Goal: Task Accomplishment & Management: Complete application form

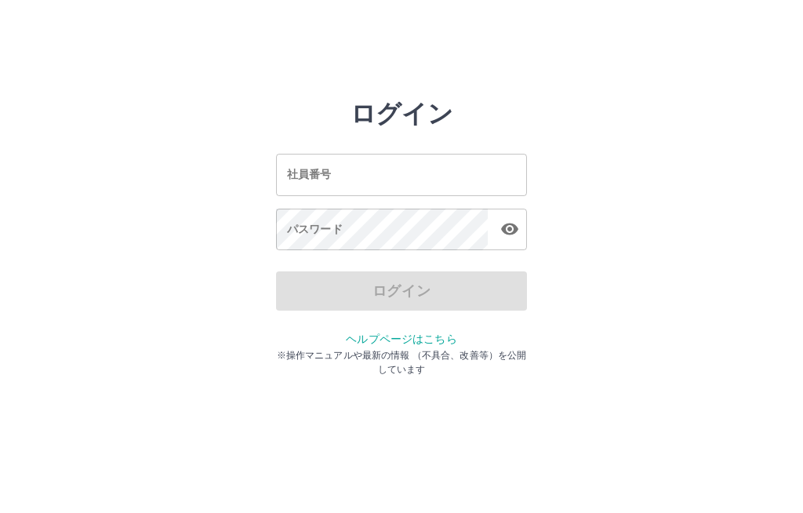
click at [411, 164] on input "社員番号" at bounding box center [401, 175] width 251 height 42
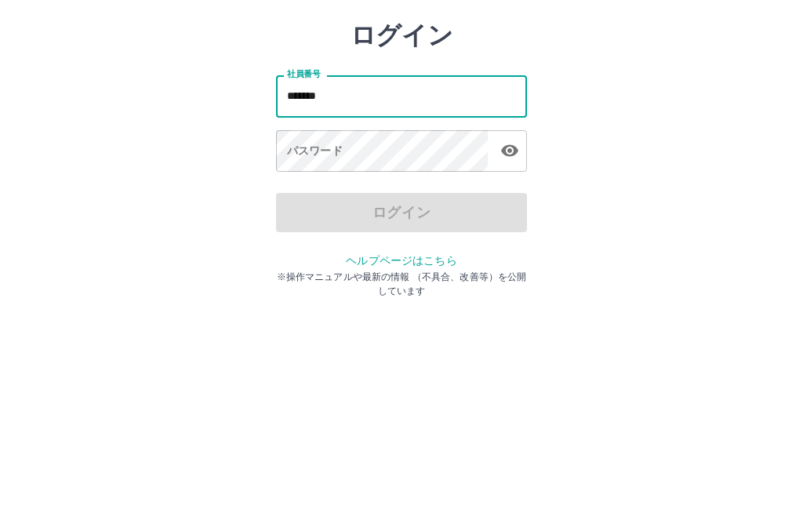
type input "*******"
click at [307, 209] on div "パスワード パスワード" at bounding box center [401, 231] width 251 height 44
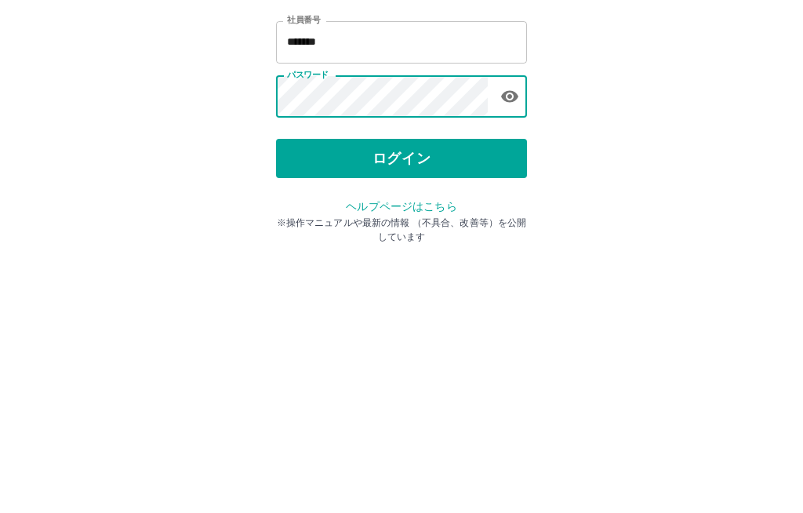
click at [321, 271] on button "ログイン" at bounding box center [401, 290] width 251 height 39
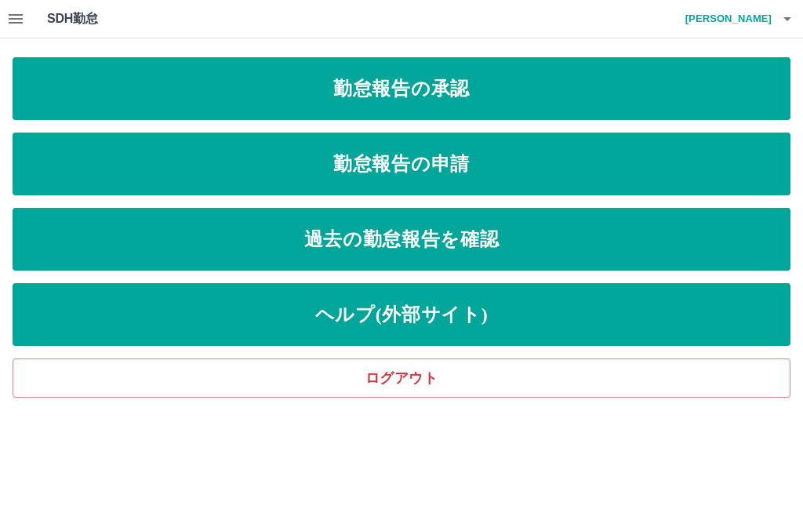
click at [570, 154] on link "勤怠報告の申請" at bounding box center [402, 164] width 778 height 63
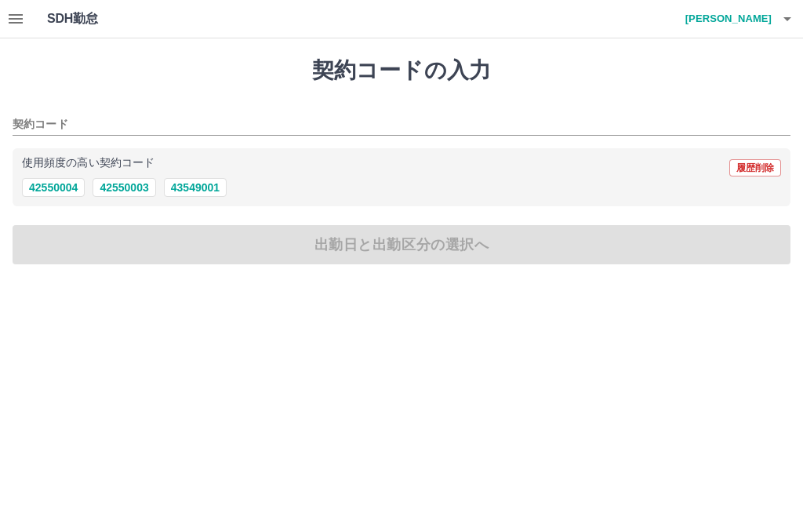
click at [51, 187] on button "42550004" at bounding box center [53, 187] width 63 height 19
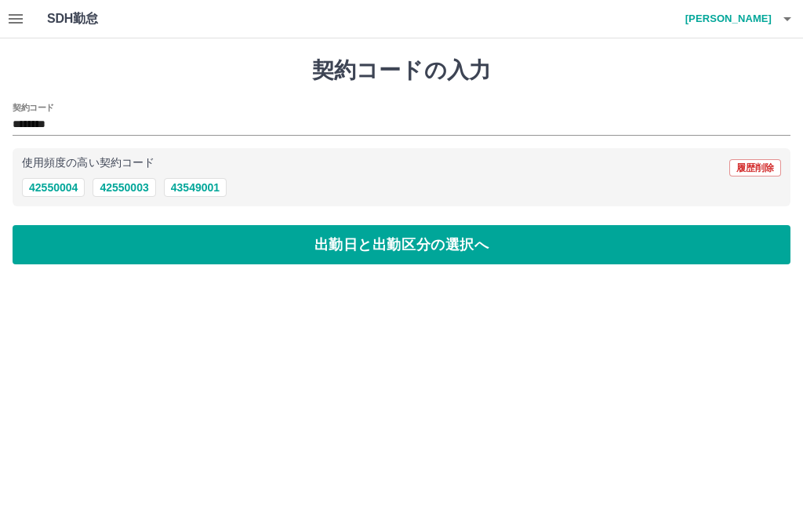
type input "********"
click at [464, 253] on button "出勤日と出勤区分の選択へ" at bounding box center [402, 244] width 778 height 39
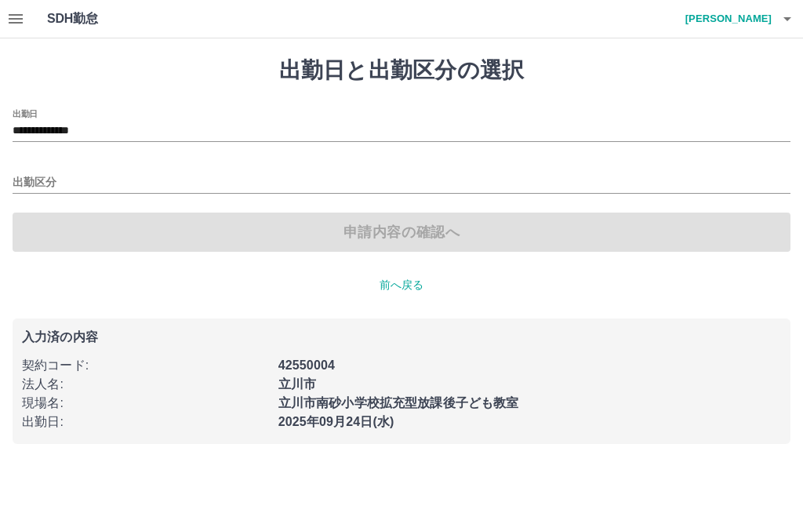
click at [104, 129] on input "**********" at bounding box center [402, 132] width 778 height 20
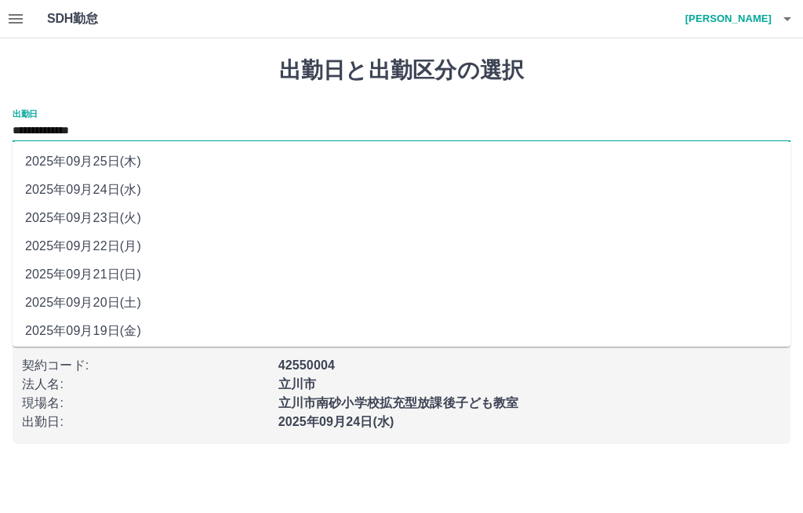
click at [133, 301] on li "2025年09月20日(土)" at bounding box center [402, 303] width 778 height 28
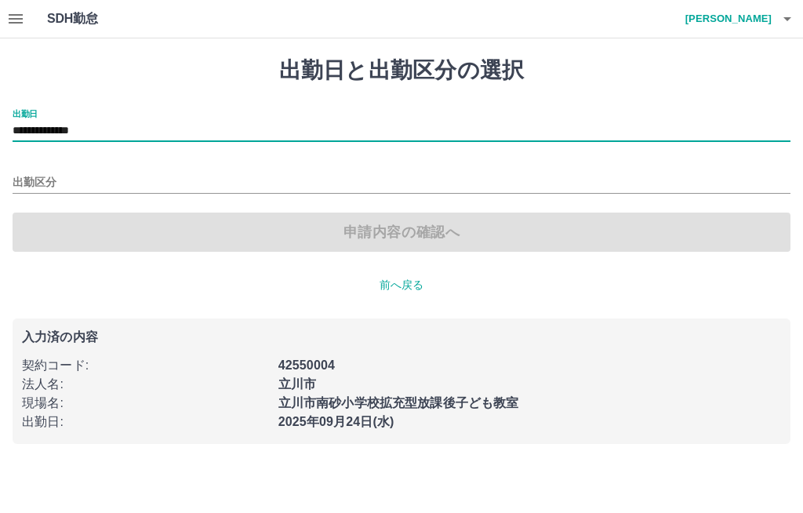
type input "**********"
click at [47, 178] on input "出勤区分" at bounding box center [402, 183] width 778 height 20
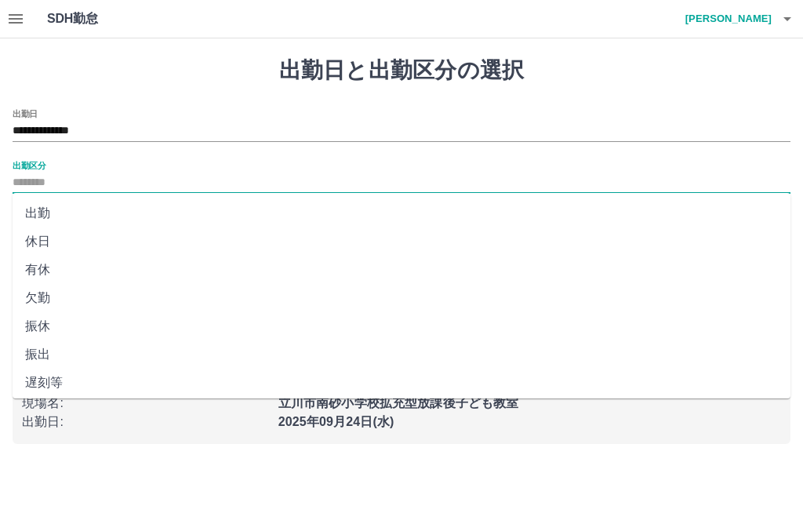
click at [49, 209] on li "出勤" at bounding box center [402, 213] width 778 height 28
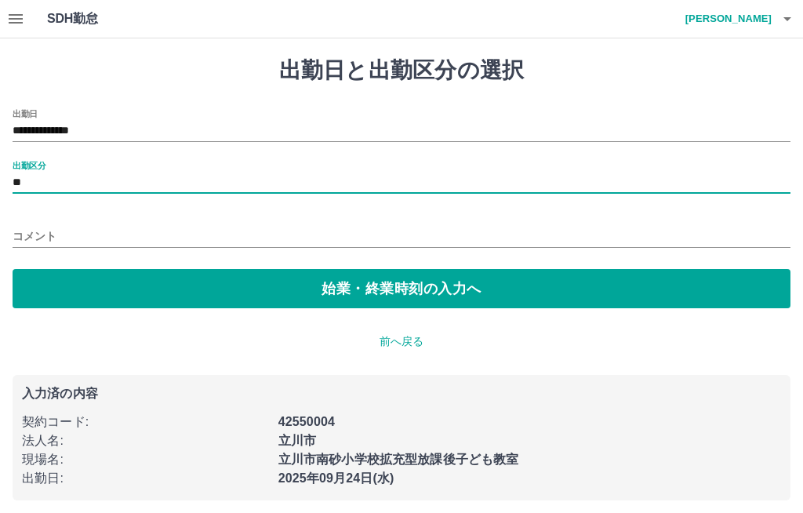
type input "**"
click at [74, 280] on button "始業・終業時刻の入力へ" at bounding box center [402, 288] width 778 height 39
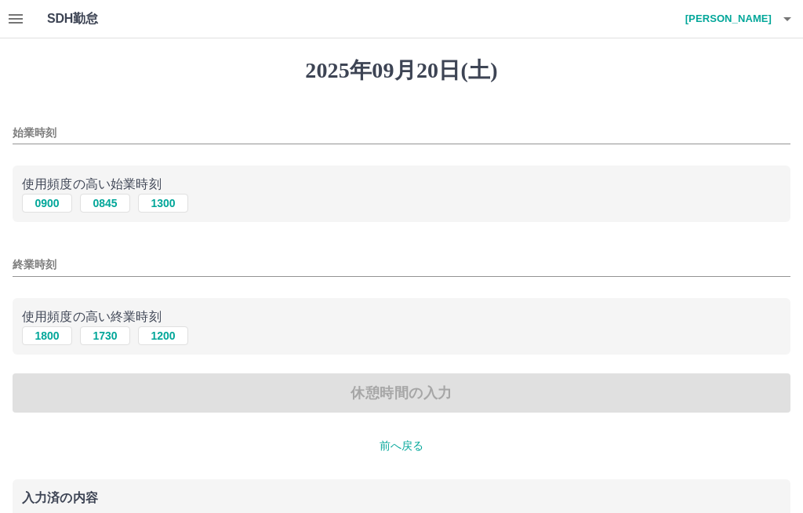
click at [50, 195] on button "0900" at bounding box center [47, 203] width 50 height 19
type input "****"
click at [47, 328] on button "1800" at bounding box center [47, 335] width 50 height 19
type input "****"
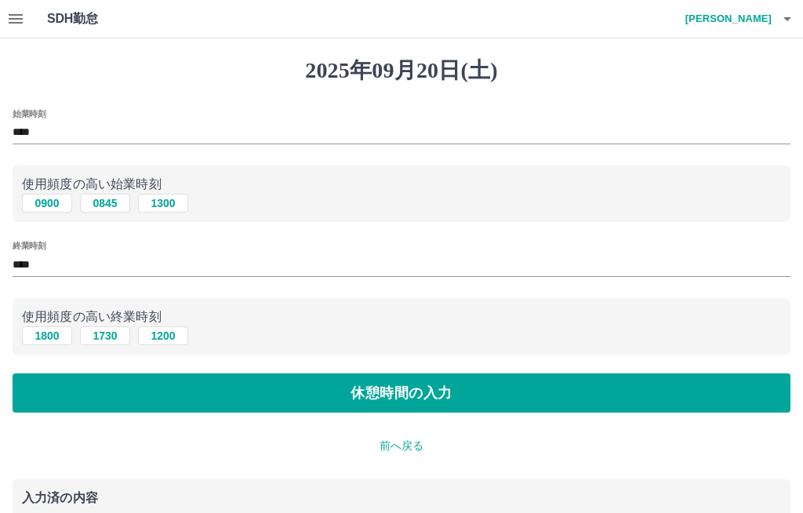
click at [183, 381] on button "休憩時間の入力" at bounding box center [402, 392] width 778 height 39
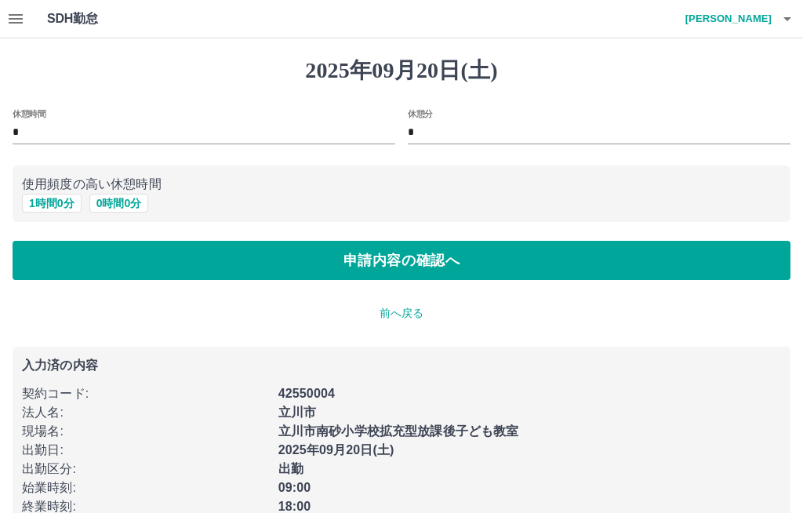
click at [38, 207] on button "1 時間 0 分" at bounding box center [52, 203] width 60 height 19
type input "*"
click at [169, 252] on button "申請内容の確認へ" at bounding box center [402, 260] width 778 height 39
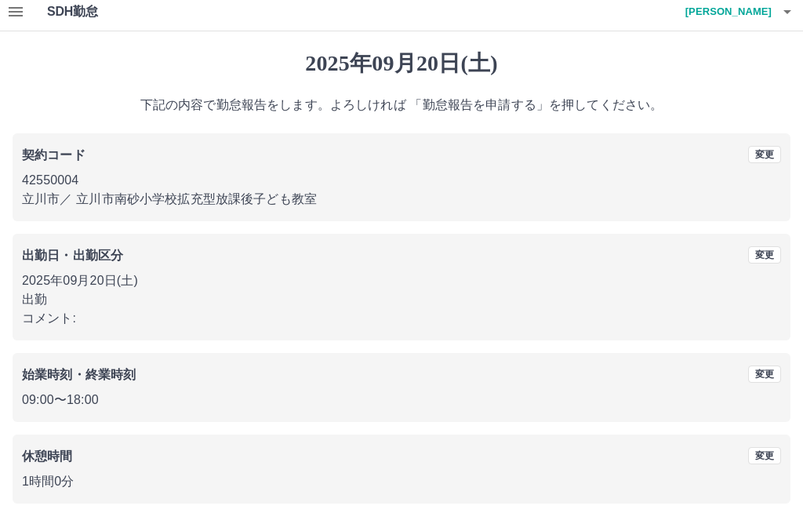
scroll to position [20, 0]
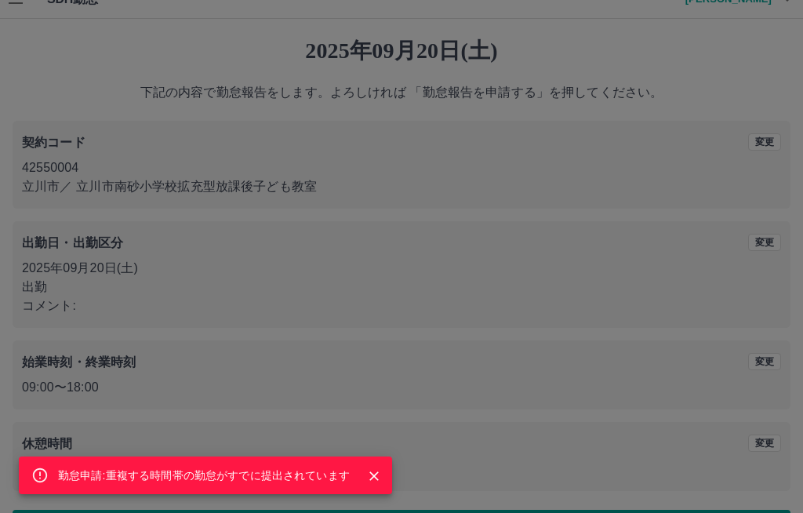
click at [370, 484] on icon "Close" at bounding box center [374, 476] width 16 height 16
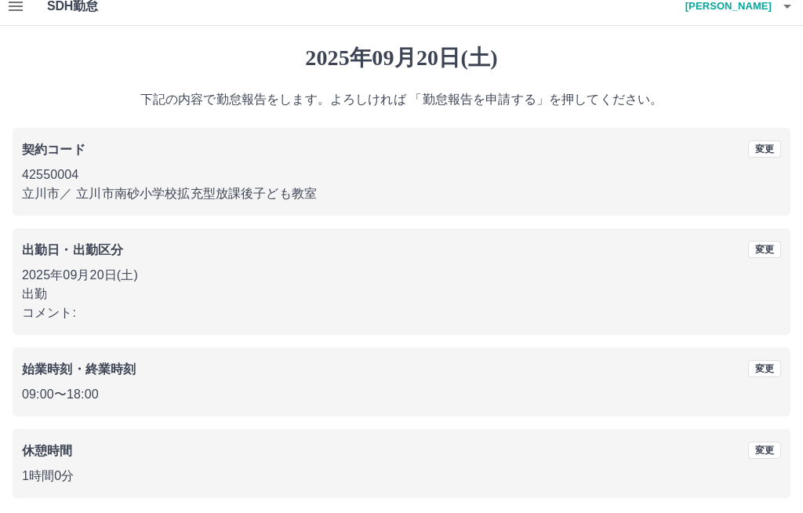
scroll to position [0, 0]
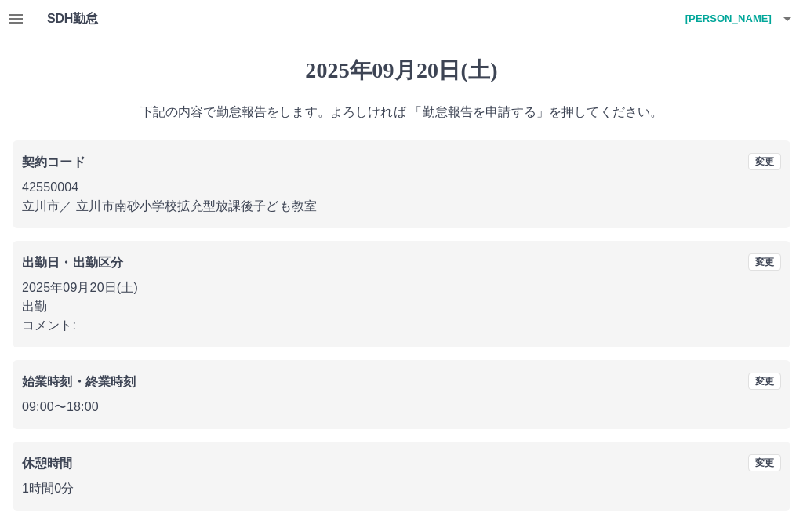
click at [727, 431] on div "契約コード 変更 42550004 立川市 ／ [GEOGRAPHIC_DATA]南砂小学校拡充型放課後子ども教室 出勤日・出勤区分 変更 [DATE] 出勤…" at bounding box center [402, 325] width 778 height 370
click at [758, 8] on h4 "[PERSON_NAME]" at bounding box center [725, 19] width 94 height 38
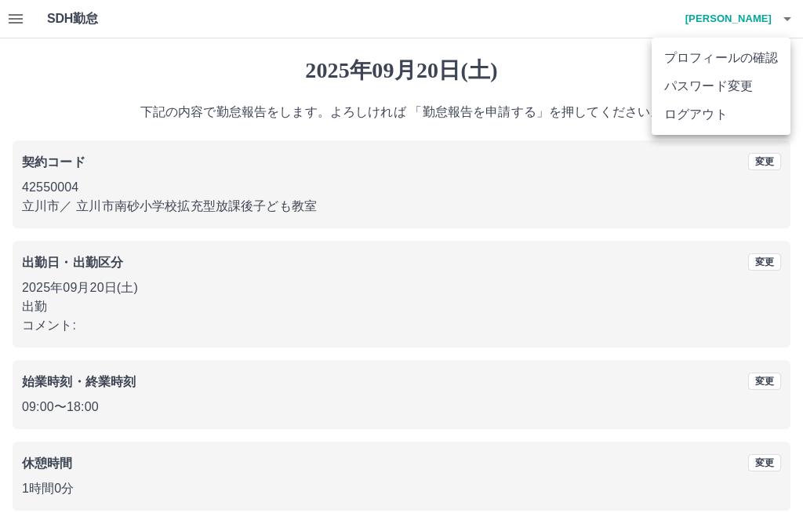
click at [687, 112] on li "ログアウト" at bounding box center [721, 114] width 139 height 28
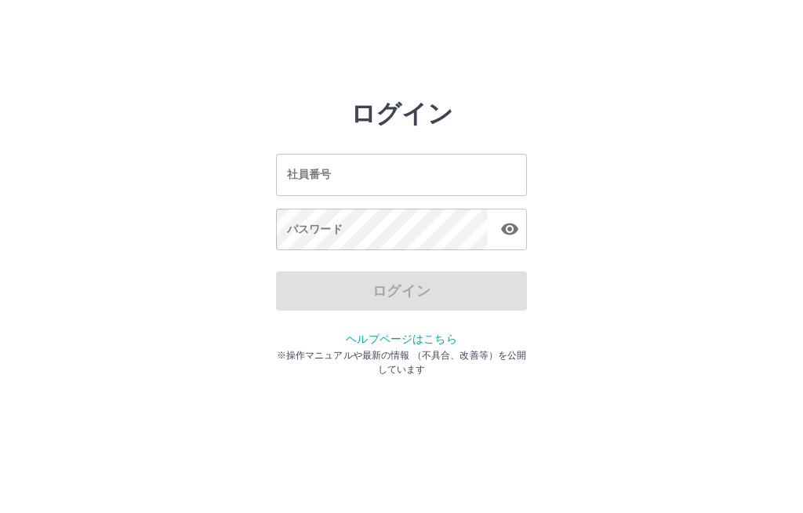
click at [308, 171] on div "社員番号 社員番号" at bounding box center [401, 175] width 251 height 42
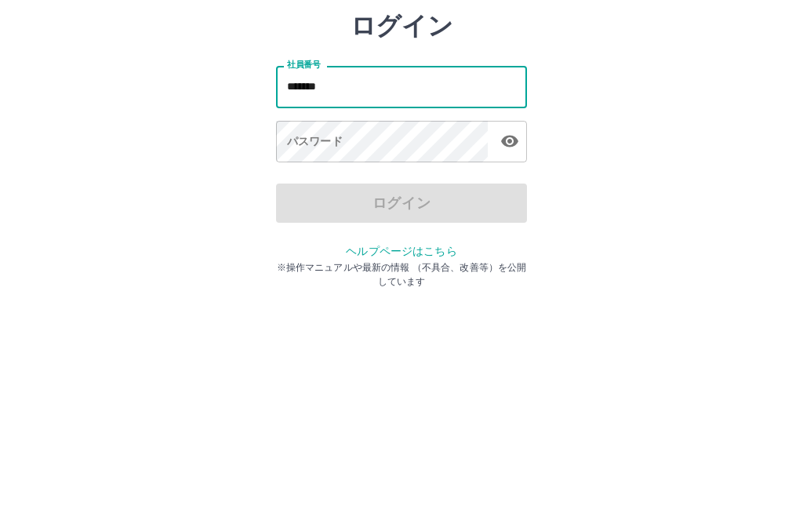
type input "*******"
click at [304, 209] on div "パスワード パスワード" at bounding box center [401, 231] width 251 height 44
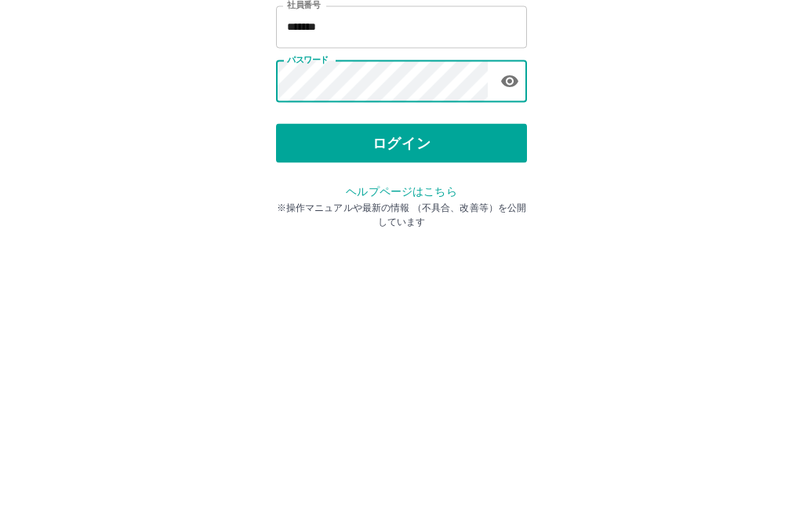
click at [405, 271] on button "ログイン" at bounding box center [401, 290] width 251 height 39
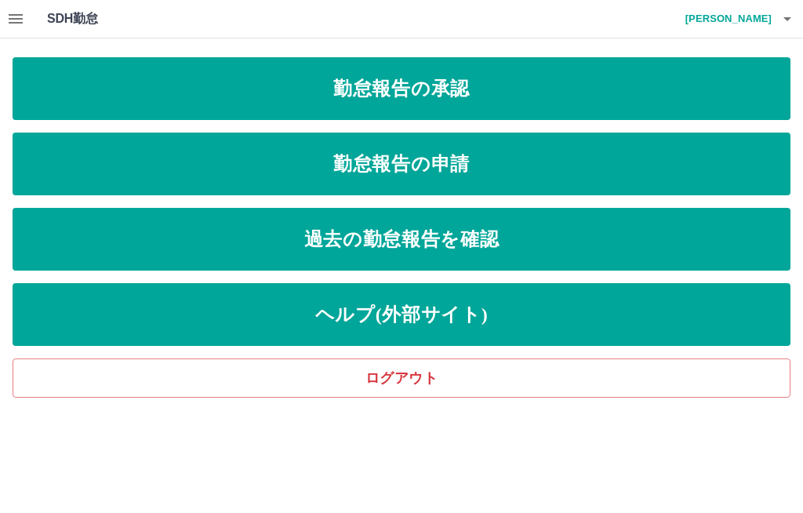
click at [529, 165] on link "勤怠報告の申請" at bounding box center [402, 164] width 778 height 63
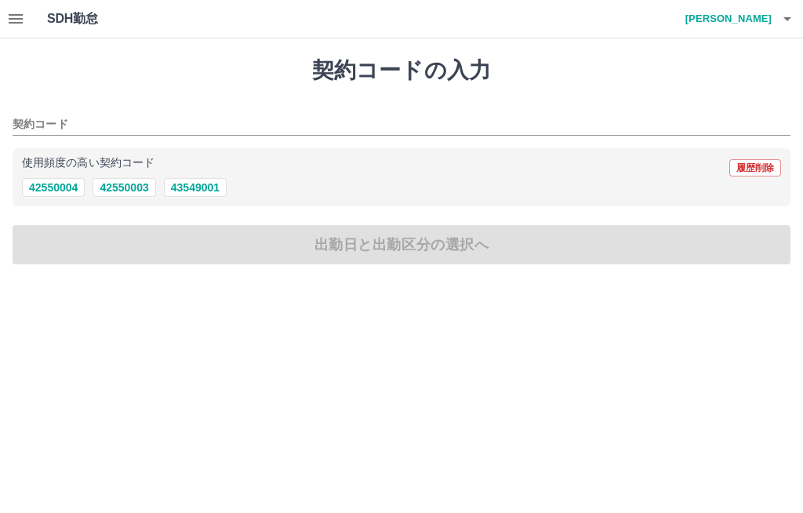
click at [55, 185] on button "42550004" at bounding box center [53, 187] width 63 height 19
type input "********"
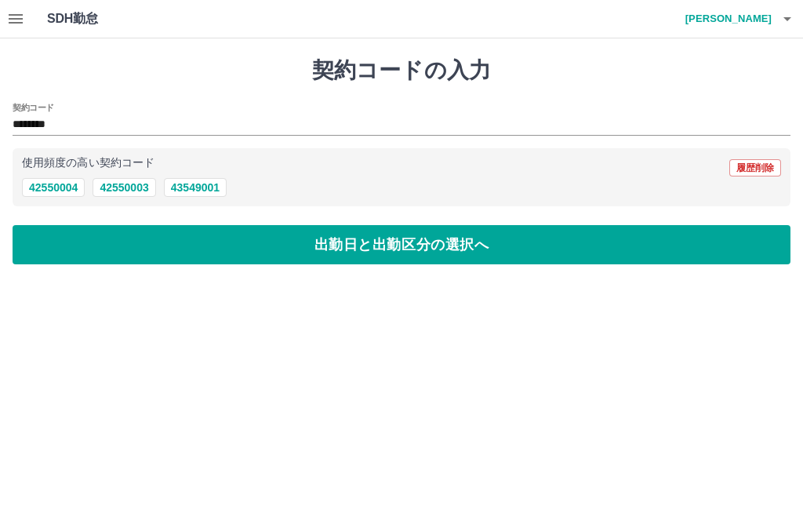
click at [118, 247] on button "出勤日と出勤区分の選択へ" at bounding box center [402, 244] width 778 height 39
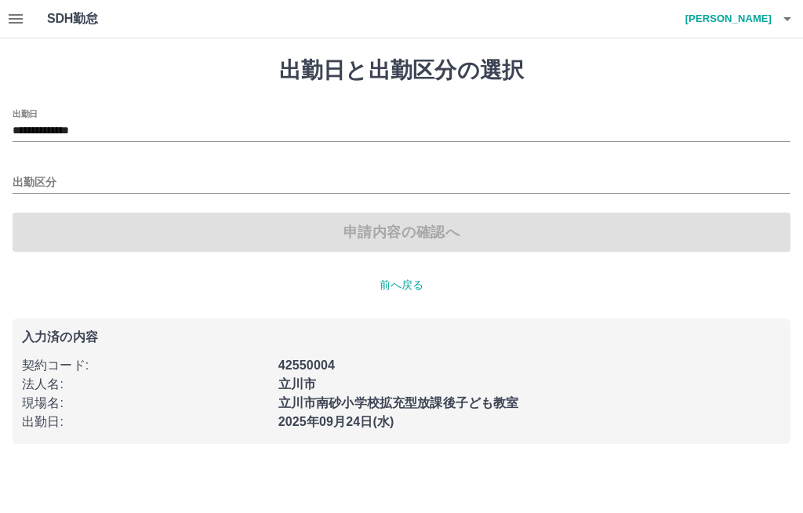
click at [94, 123] on input "**********" at bounding box center [402, 132] width 778 height 20
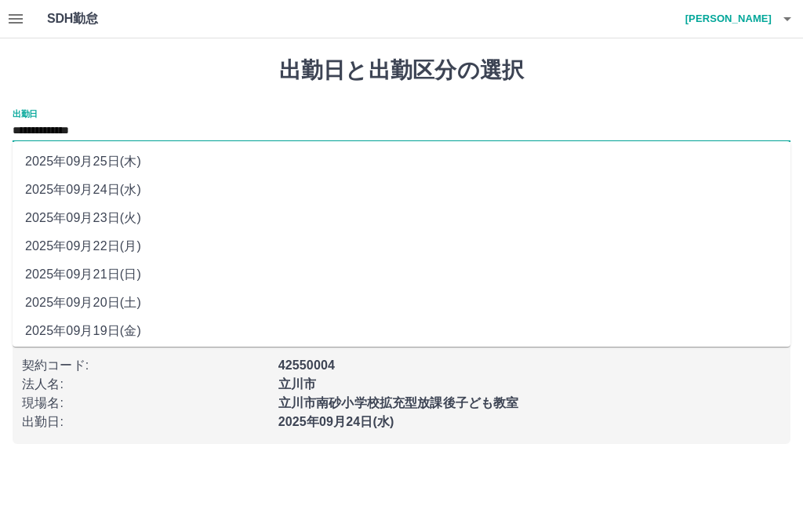
click at [139, 250] on li "2025年09月22日(月)" at bounding box center [402, 246] width 778 height 28
type input "**********"
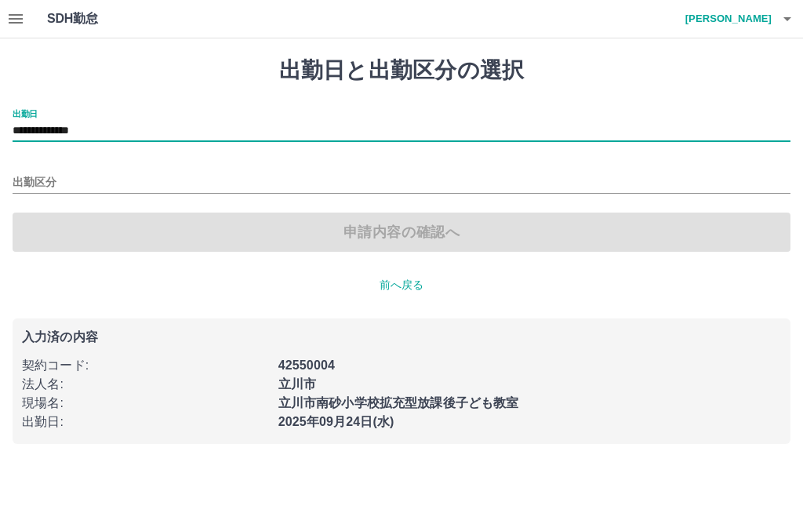
click at [47, 224] on div "申請内容の確認へ" at bounding box center [402, 232] width 778 height 39
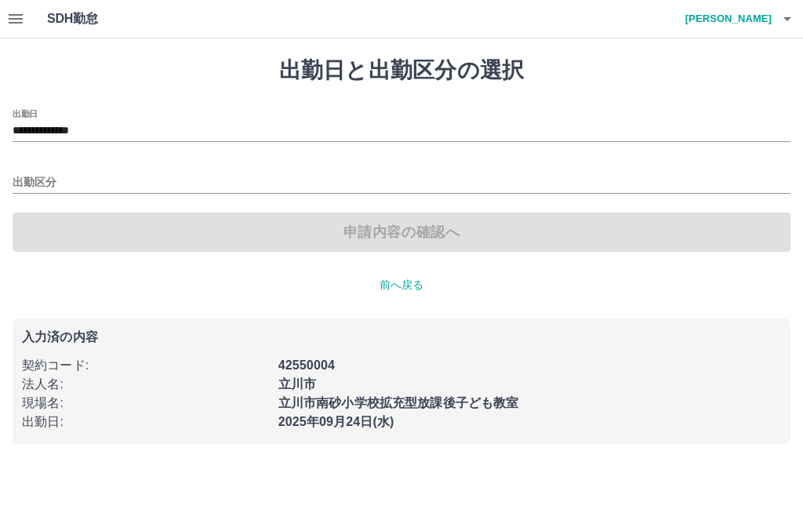
click at [30, 177] on input "出勤区分" at bounding box center [402, 183] width 778 height 20
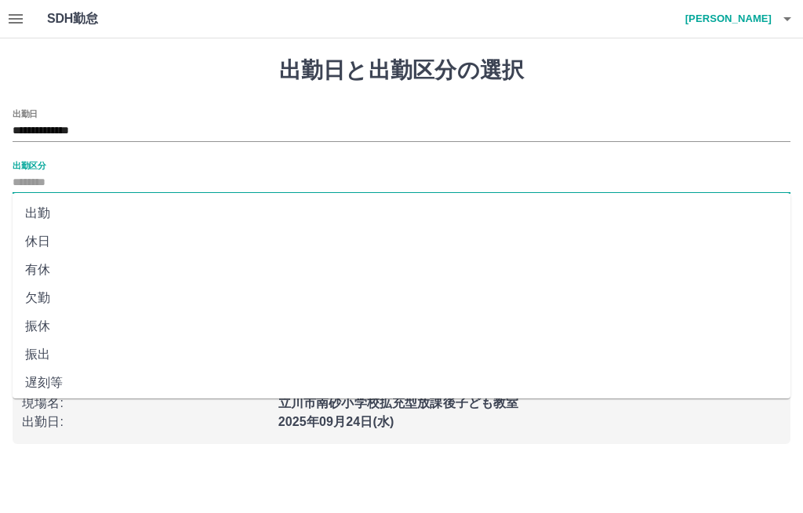
click at [35, 271] on li "有休" at bounding box center [402, 270] width 778 height 28
type input "**"
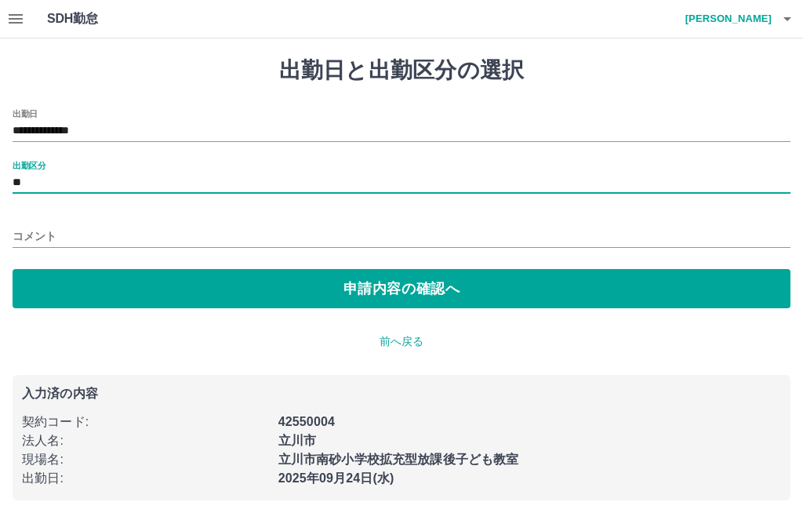
click at [378, 285] on button "申請内容の確認へ" at bounding box center [402, 288] width 778 height 39
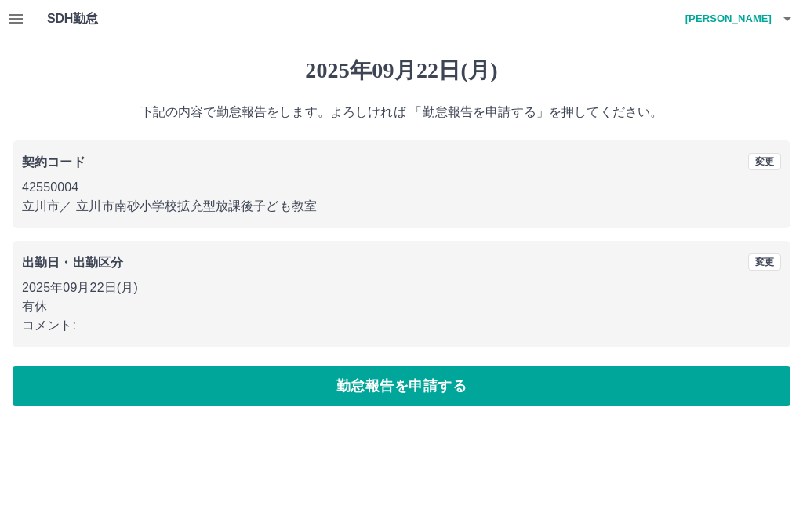
click at [137, 383] on button "勤怠報告を申請する" at bounding box center [402, 385] width 778 height 39
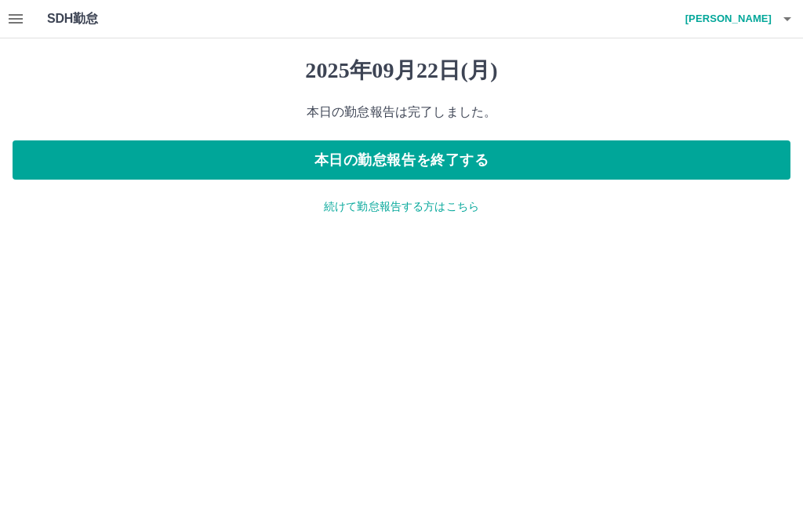
click at [428, 210] on p "続けて勤怠報告する方はこちら" at bounding box center [402, 206] width 778 height 16
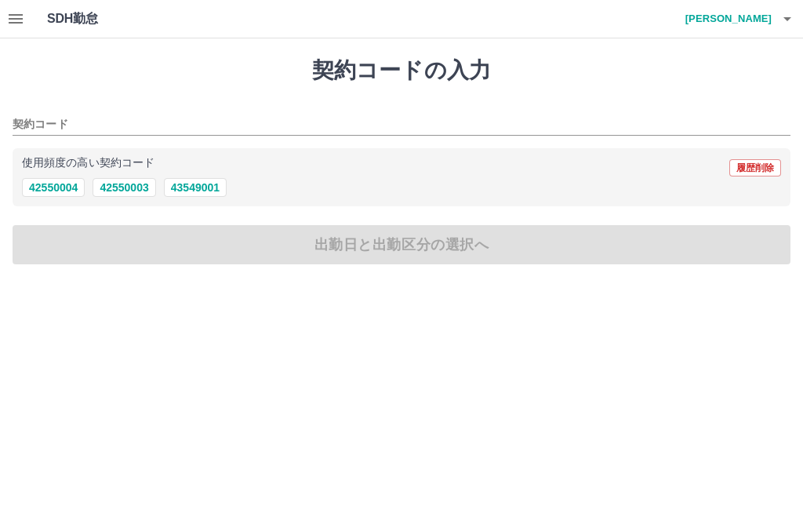
click at [48, 191] on button "42550004" at bounding box center [53, 187] width 63 height 19
type input "********"
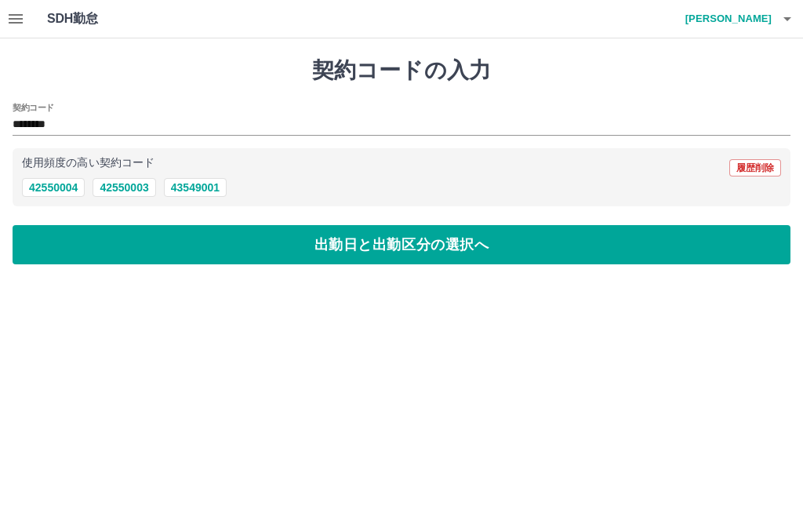
click at [62, 187] on button "42550004" at bounding box center [53, 187] width 63 height 19
click at [266, 237] on button "出勤日と出勤区分の選択へ" at bounding box center [402, 244] width 778 height 39
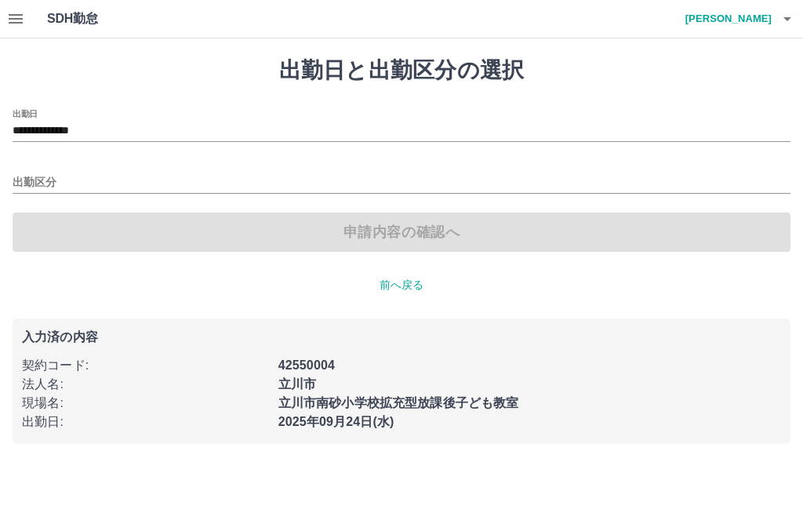
click at [41, 186] on input "出勤区分" at bounding box center [402, 183] width 778 height 20
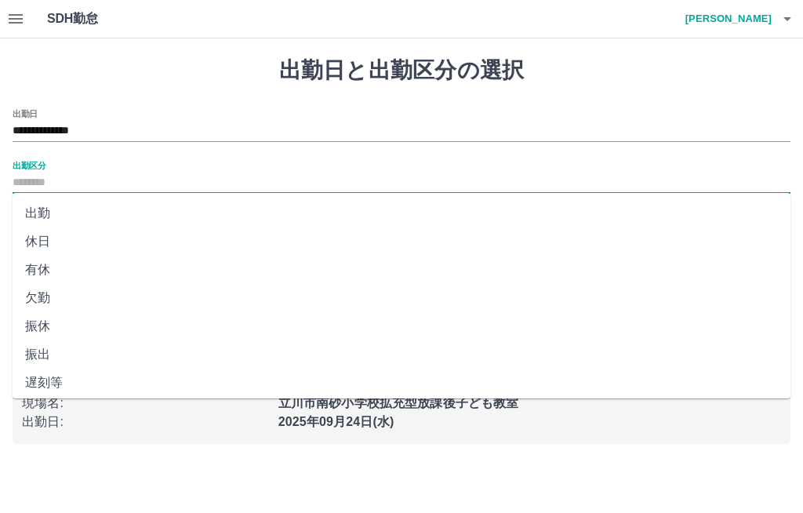
click at [51, 207] on li "出勤" at bounding box center [402, 213] width 778 height 28
type input "**"
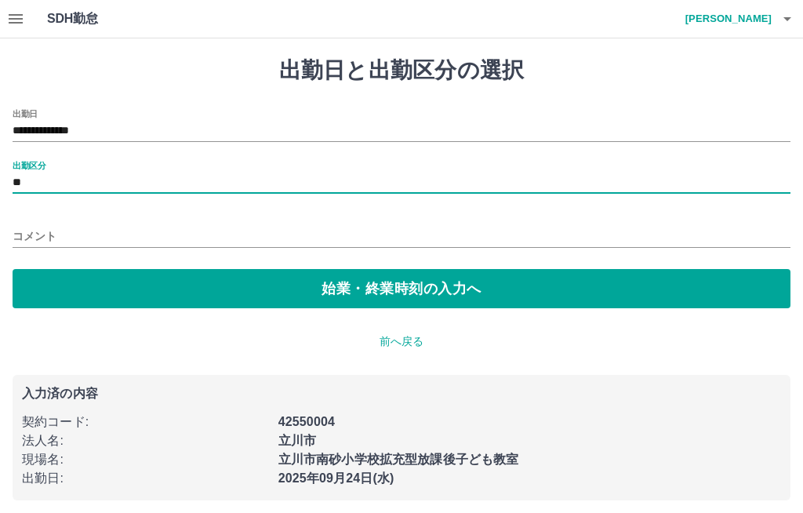
click at [88, 286] on button "始業・終業時刻の入力へ" at bounding box center [402, 288] width 778 height 39
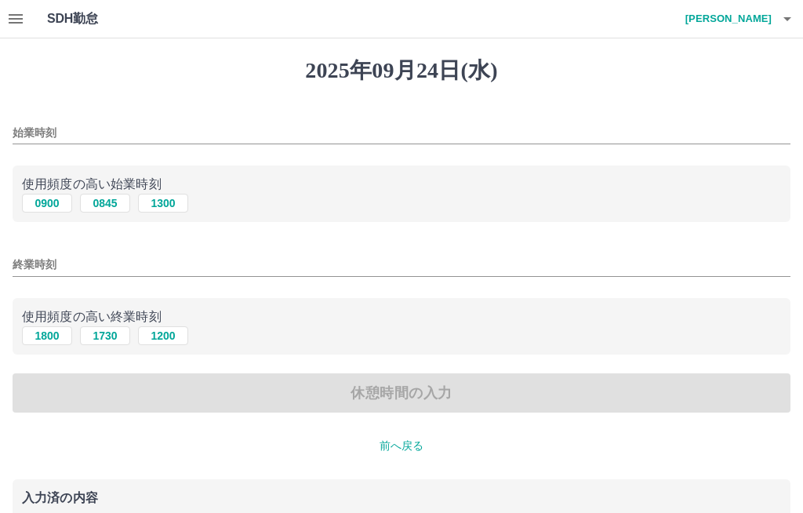
click at [39, 206] on button "0900" at bounding box center [47, 203] width 50 height 19
type input "****"
click at [46, 330] on button "1800" at bounding box center [47, 335] width 50 height 19
type input "****"
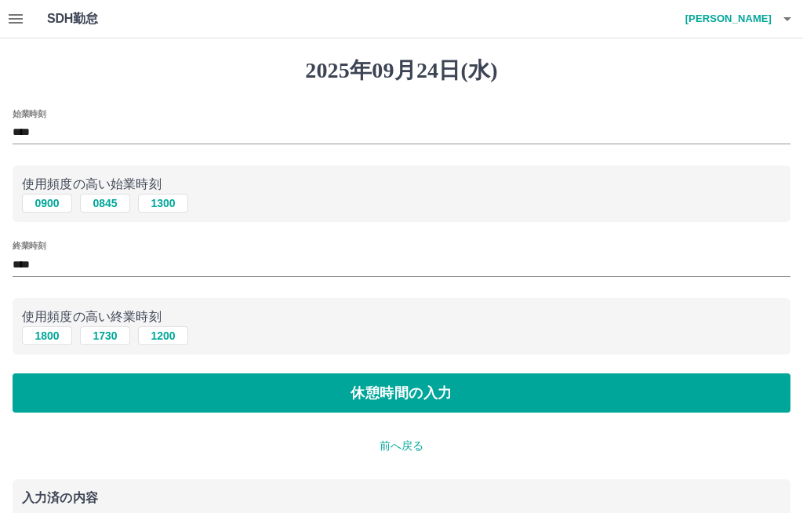
click at [181, 391] on button "休憩時間の入力" at bounding box center [402, 392] width 778 height 39
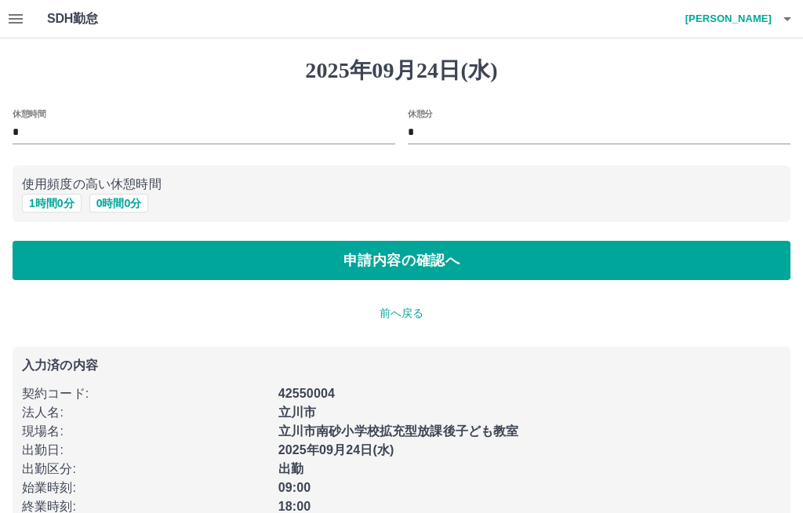
click at [53, 206] on button "1 時間 0 分" at bounding box center [52, 203] width 60 height 19
type input "*"
click at [183, 259] on button "申請内容の確認へ" at bounding box center [402, 260] width 778 height 39
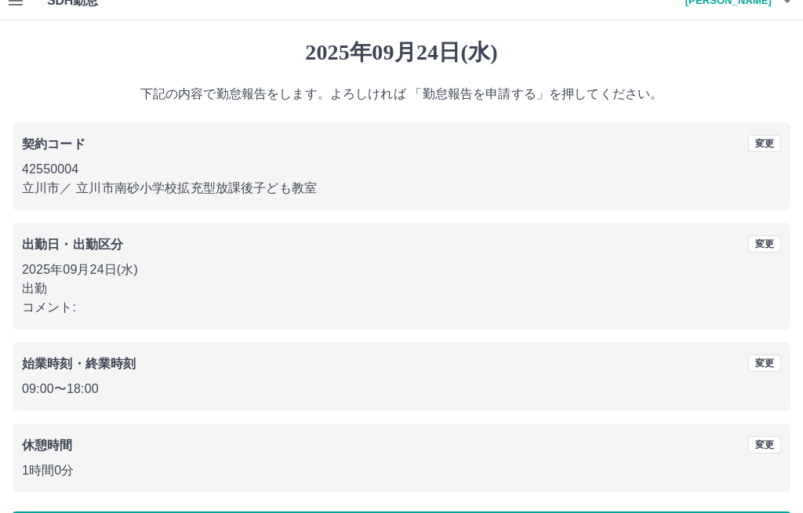
scroll to position [20, 0]
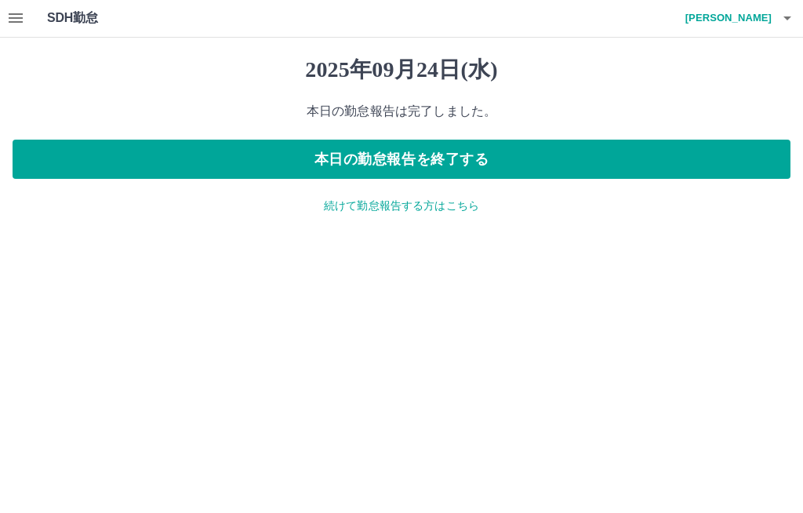
click at [373, 211] on p "続けて勤怠報告する方はこちら" at bounding box center [402, 206] width 778 height 16
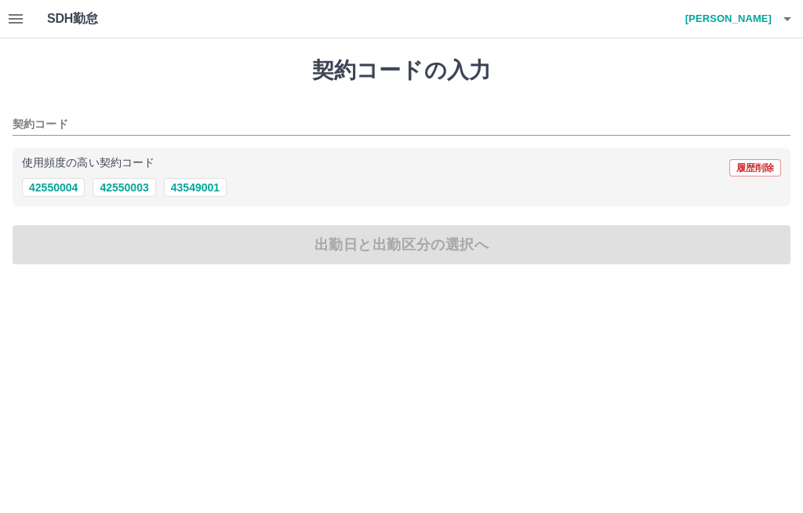
click at [45, 184] on button "42550004" at bounding box center [53, 187] width 63 height 19
type input "********"
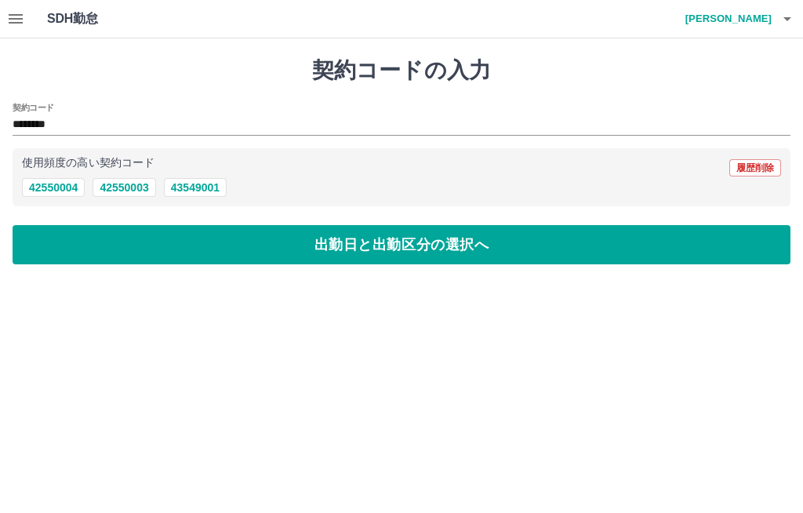
click at [42, 133] on input "********" at bounding box center [390, 125] width 754 height 20
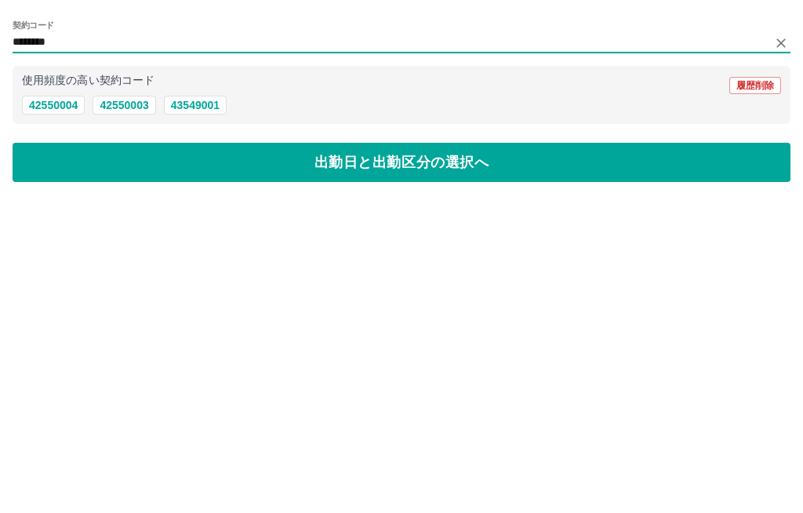
click at [45, 178] on button "42550004" at bounding box center [53, 187] width 63 height 19
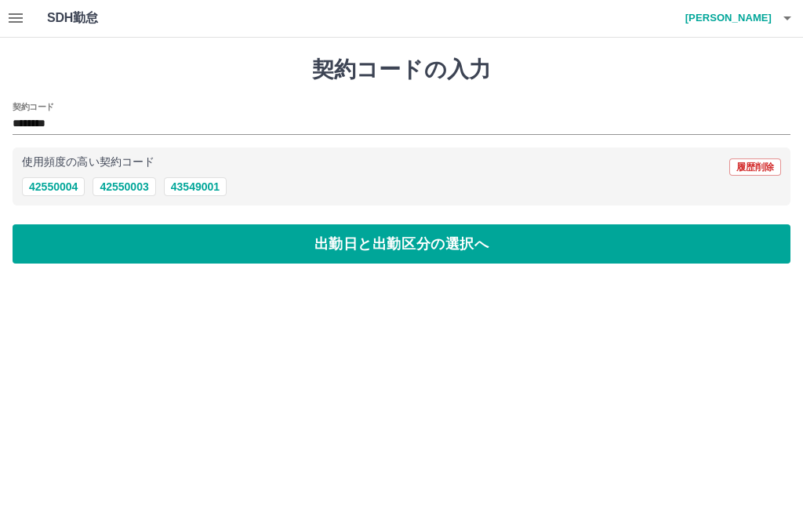
click at [236, 236] on button "出勤日と出勤区分の選択へ" at bounding box center [402, 244] width 778 height 39
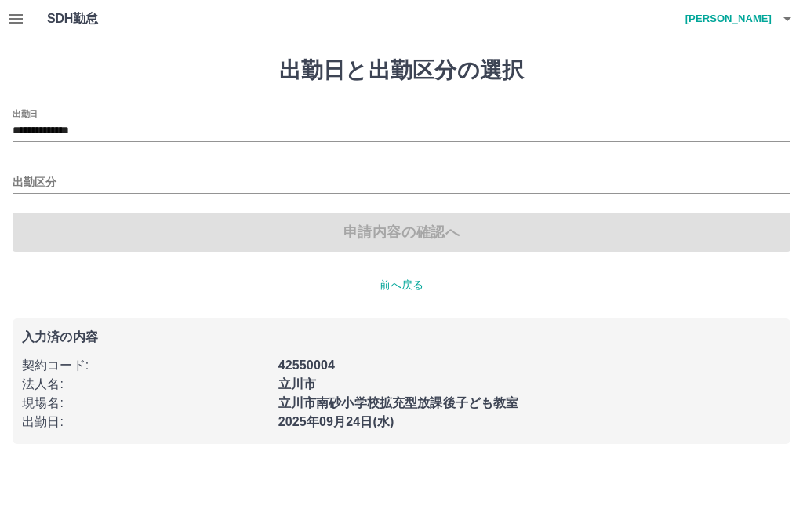
click at [71, 123] on input "**********" at bounding box center [402, 132] width 778 height 20
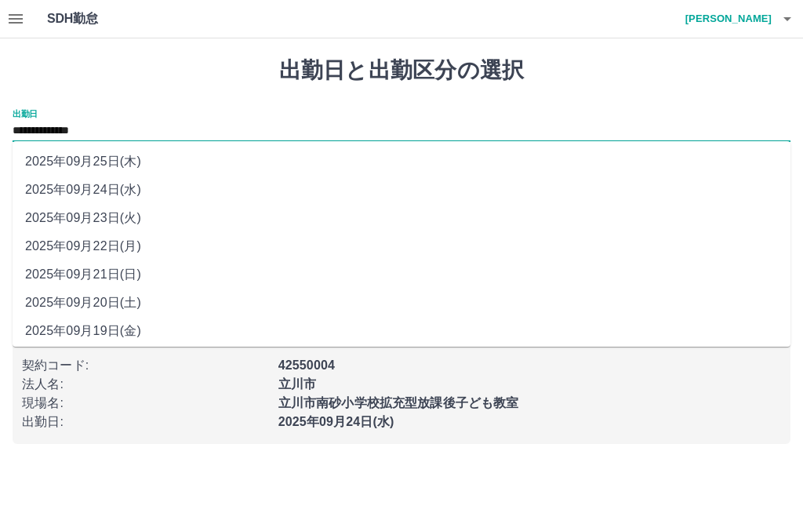
click at [139, 157] on li "2025年09月25日(木)" at bounding box center [402, 161] width 778 height 28
type input "**********"
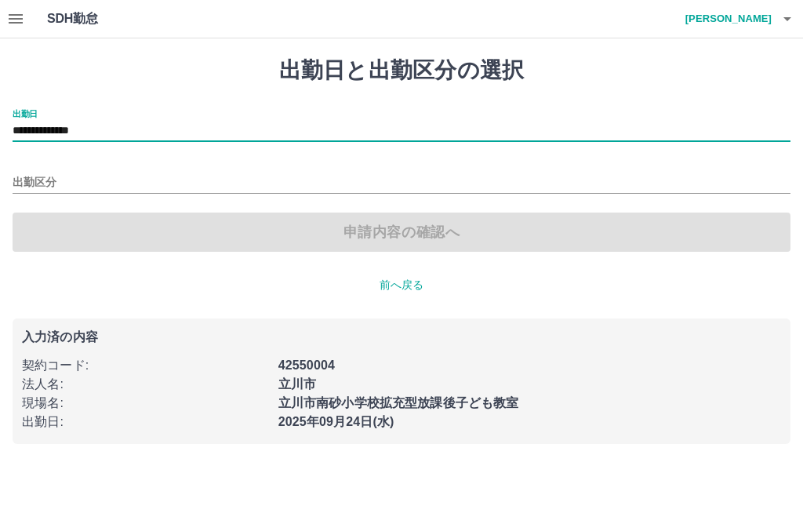
click at [38, 173] on input "出勤区分" at bounding box center [402, 183] width 778 height 20
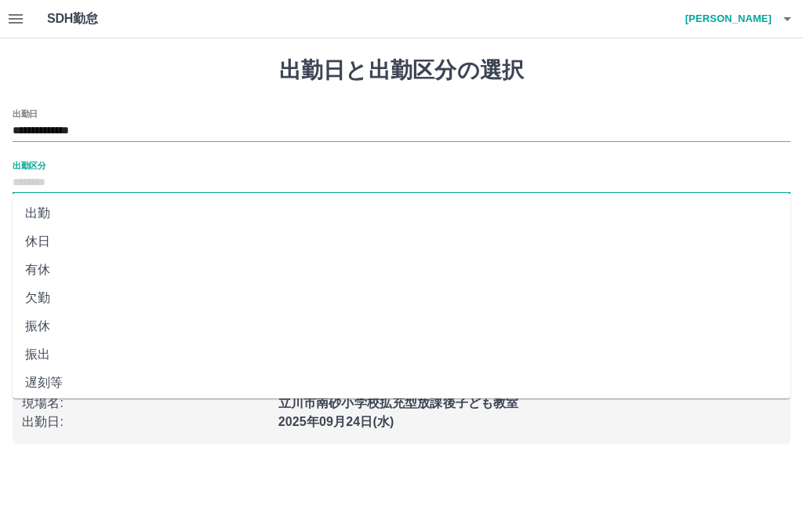
click at [41, 264] on li "有休" at bounding box center [402, 270] width 778 height 28
type input "**"
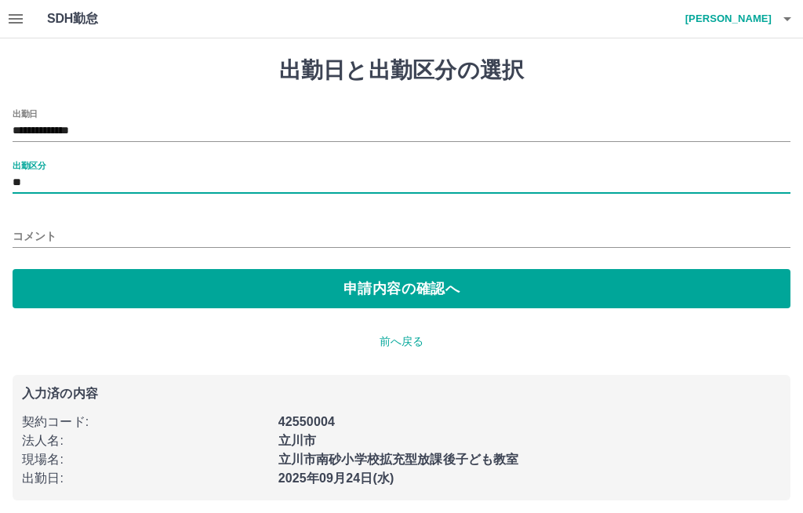
click at [208, 285] on button "申請内容の確認へ" at bounding box center [402, 288] width 778 height 39
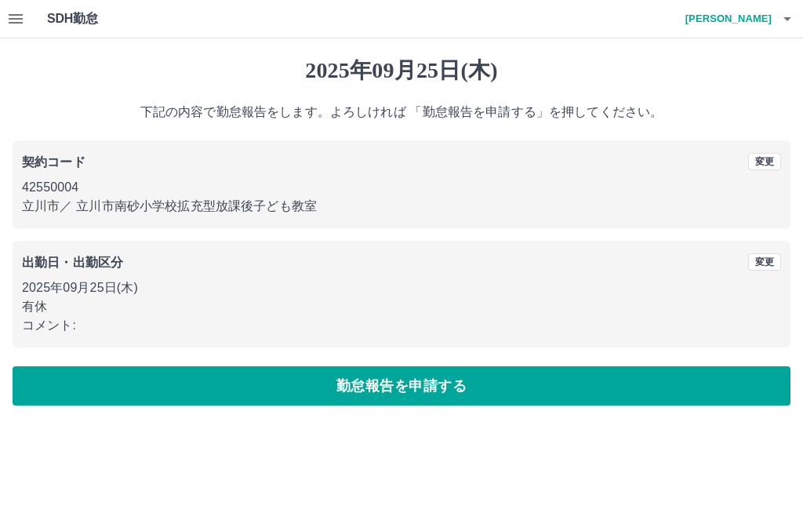
click at [327, 378] on button "勤怠報告を申請する" at bounding box center [402, 385] width 778 height 39
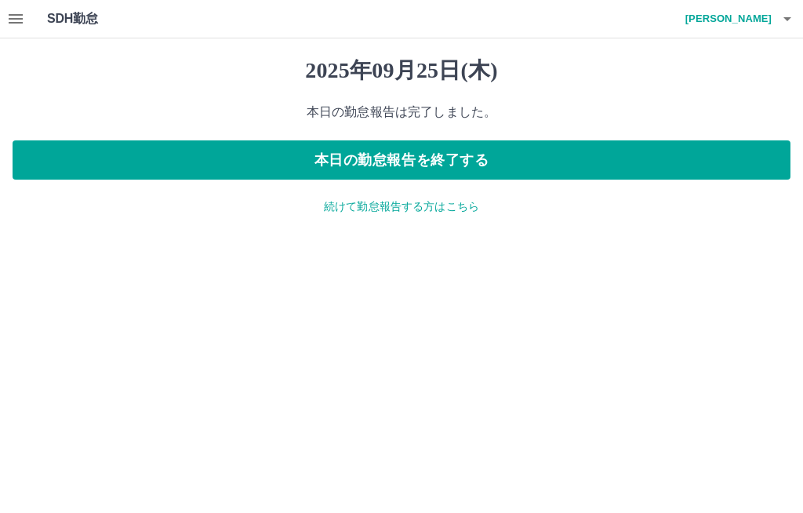
click at [14, 13] on icon "button" at bounding box center [15, 18] width 19 height 19
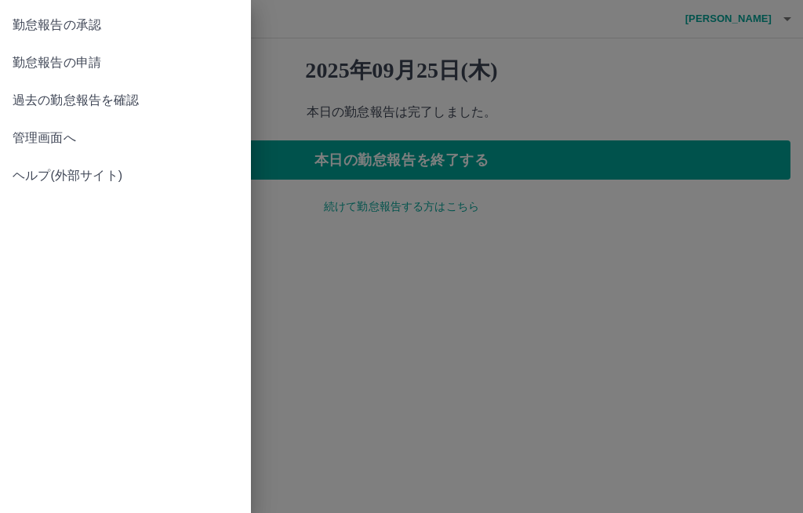
click at [107, 19] on span "勤怠報告の承認" at bounding box center [126, 25] width 226 height 19
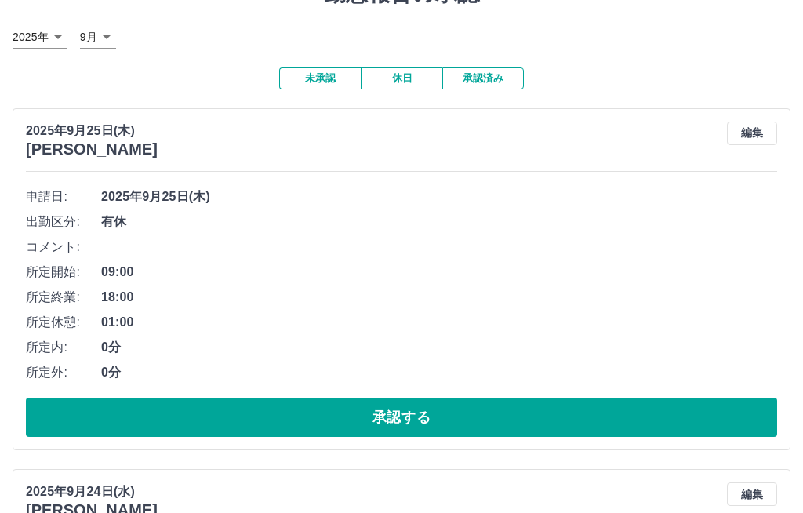
scroll to position [79, 0]
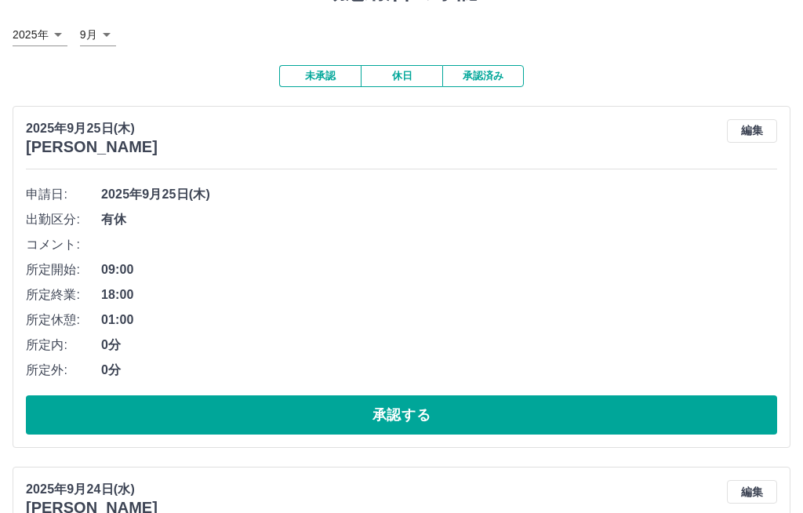
click at [721, 398] on button "承認する" at bounding box center [401, 414] width 751 height 39
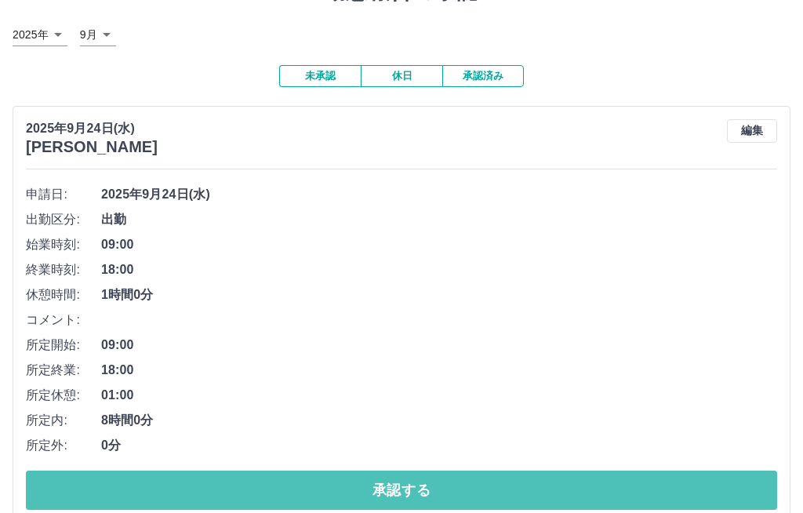
click at [507, 471] on button "承認する" at bounding box center [401, 490] width 751 height 39
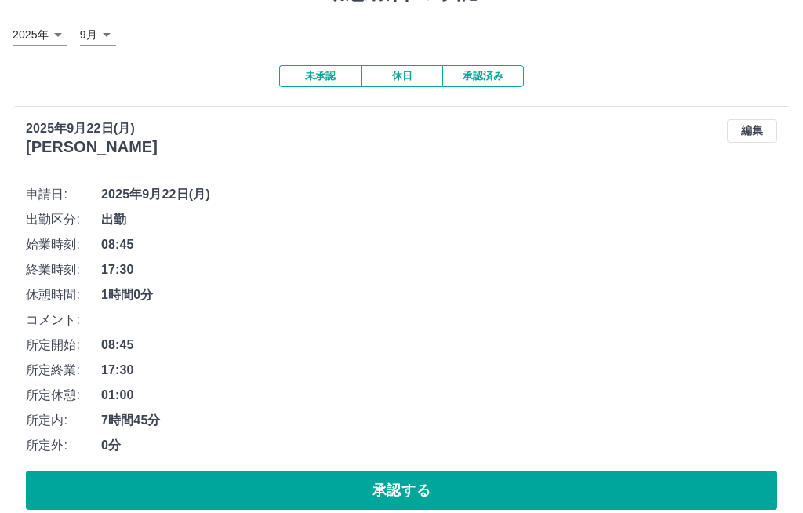
click at [623, 490] on button "承認する" at bounding box center [401, 490] width 751 height 39
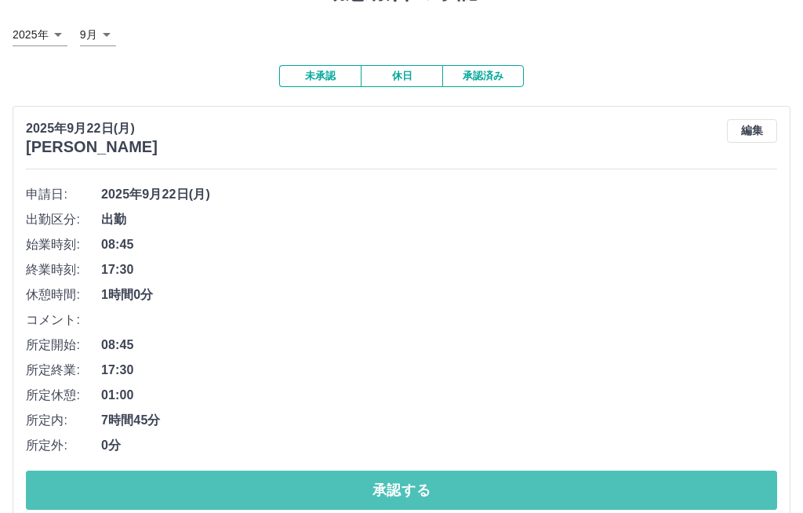
click at [515, 479] on button "承認する" at bounding box center [401, 490] width 751 height 39
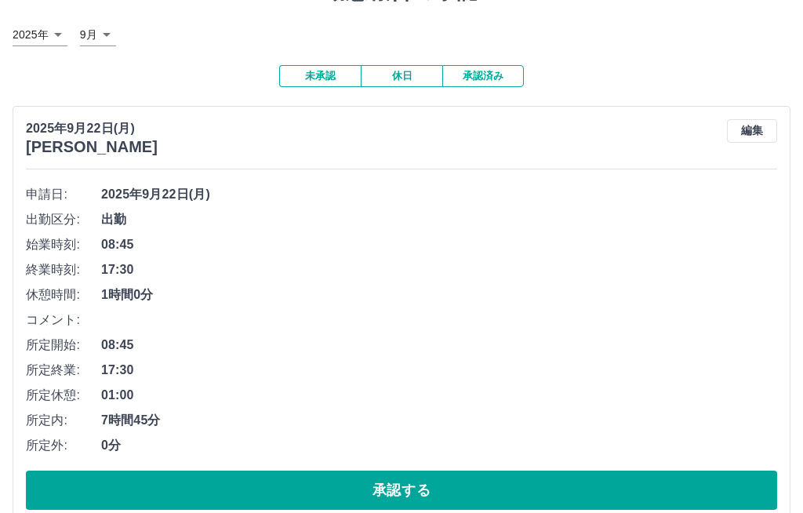
click at [642, 485] on button "承認する" at bounding box center [401, 490] width 751 height 39
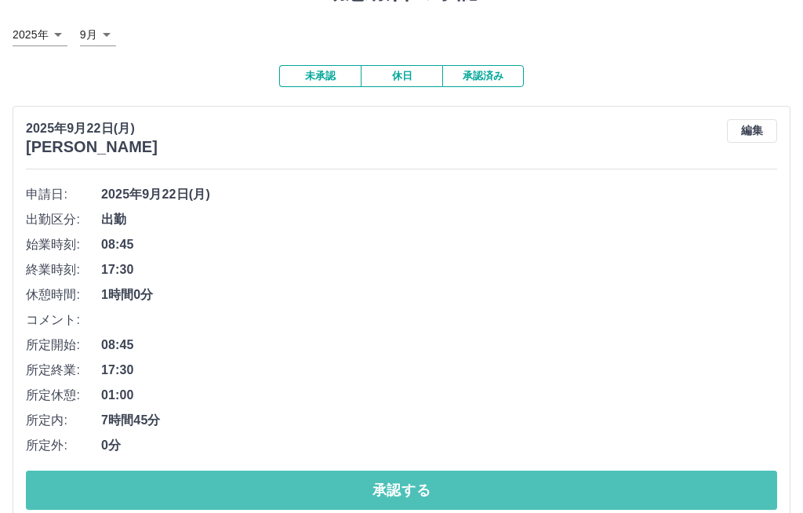
click at [570, 477] on button "承認する" at bounding box center [401, 490] width 751 height 39
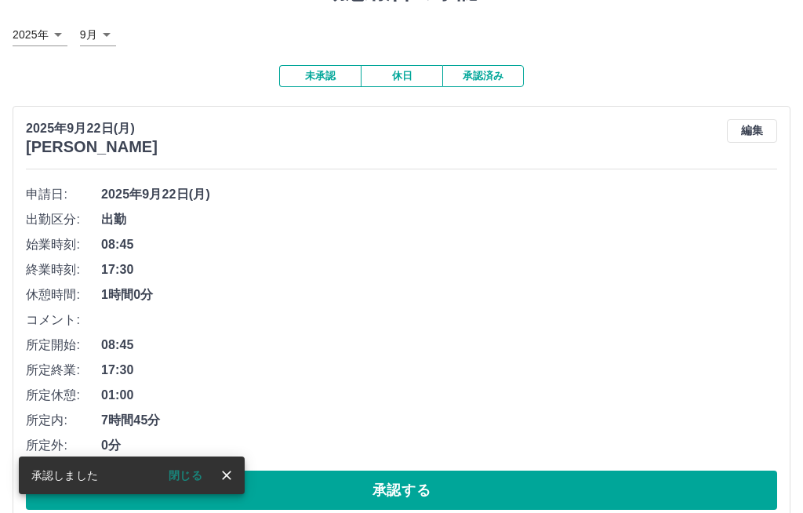
click at [707, 503] on button "承認する" at bounding box center [401, 490] width 751 height 39
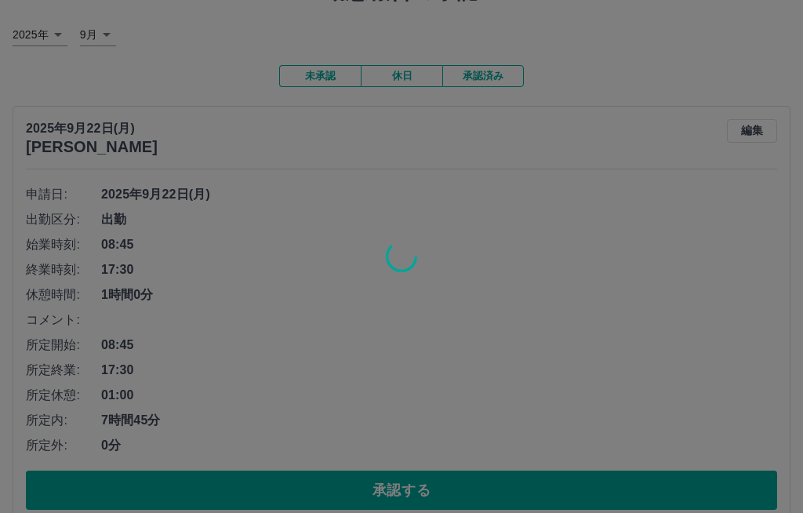
click at [703, 500] on div at bounding box center [401, 256] width 803 height 513
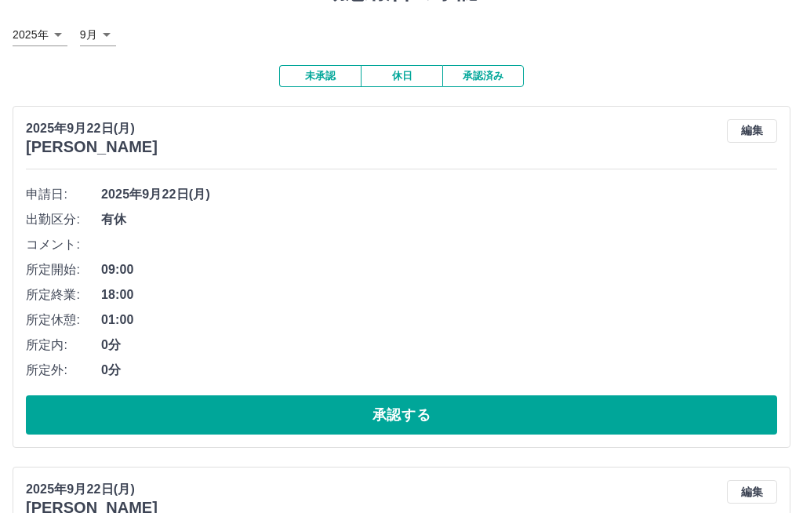
click at [623, 401] on button "承認する" at bounding box center [401, 414] width 751 height 39
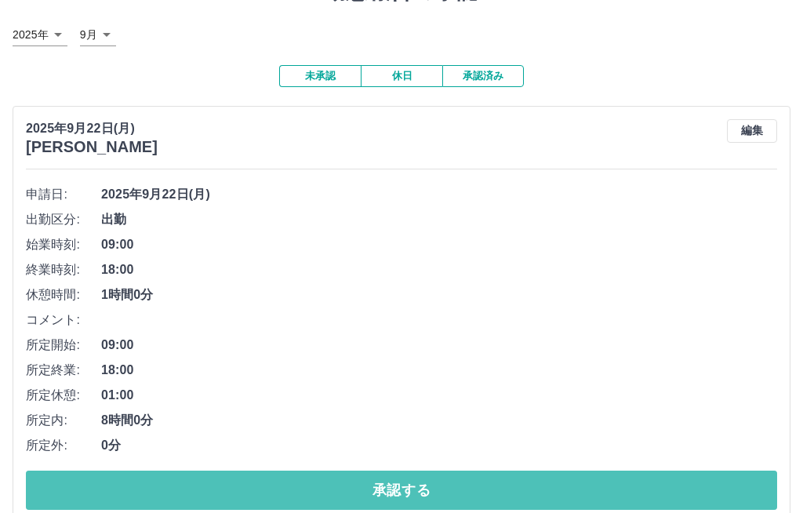
click at [714, 492] on button "承認する" at bounding box center [401, 490] width 751 height 39
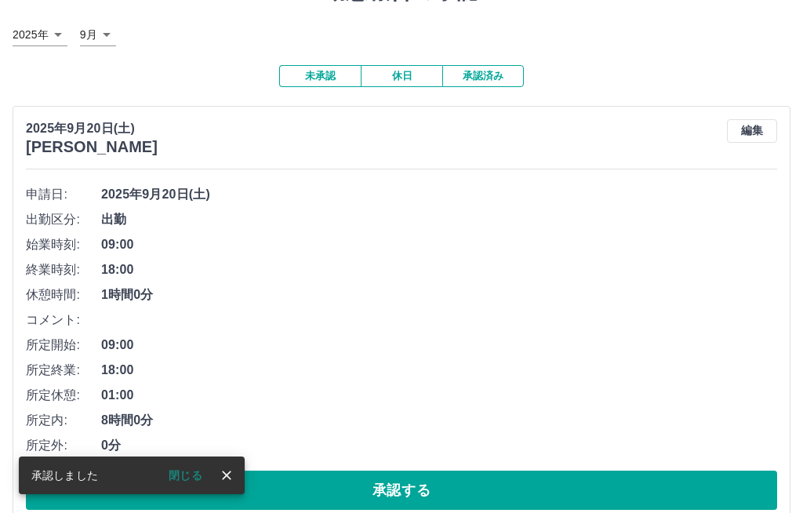
click at [710, 478] on button "承認する" at bounding box center [401, 490] width 751 height 39
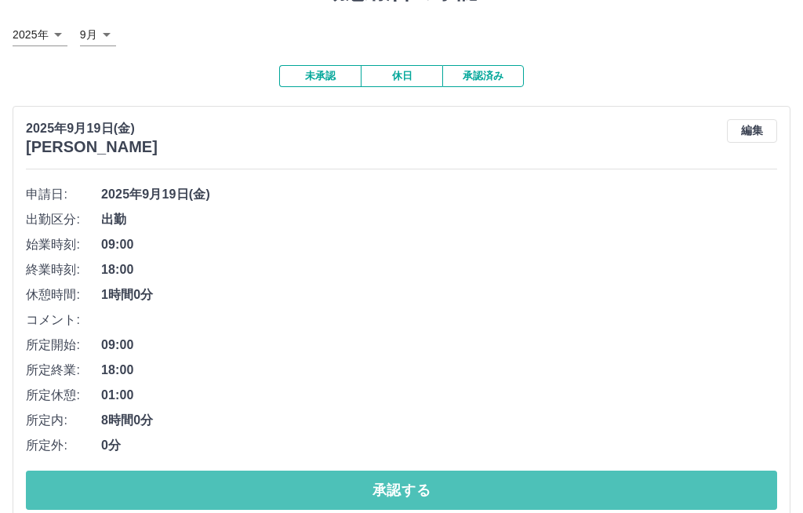
click at [700, 478] on button "承認する" at bounding box center [401, 490] width 751 height 39
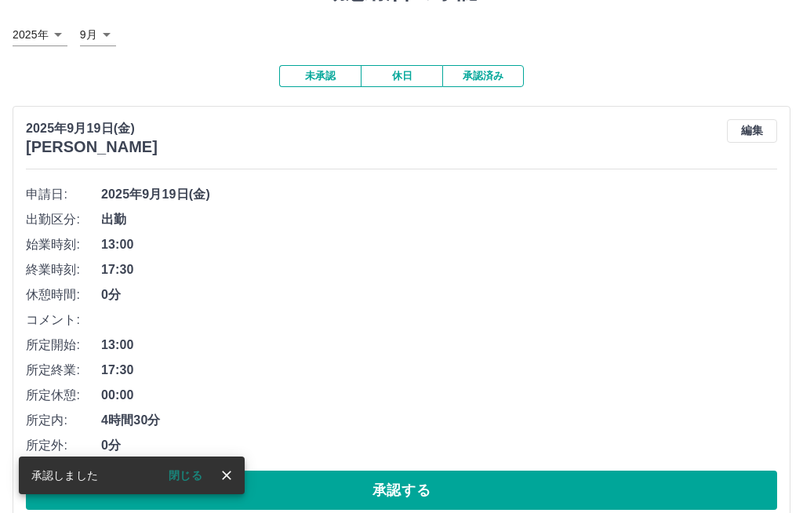
click at [730, 496] on button "承認する" at bounding box center [401, 490] width 751 height 39
click at [723, 492] on button "承認する" at bounding box center [401, 490] width 751 height 39
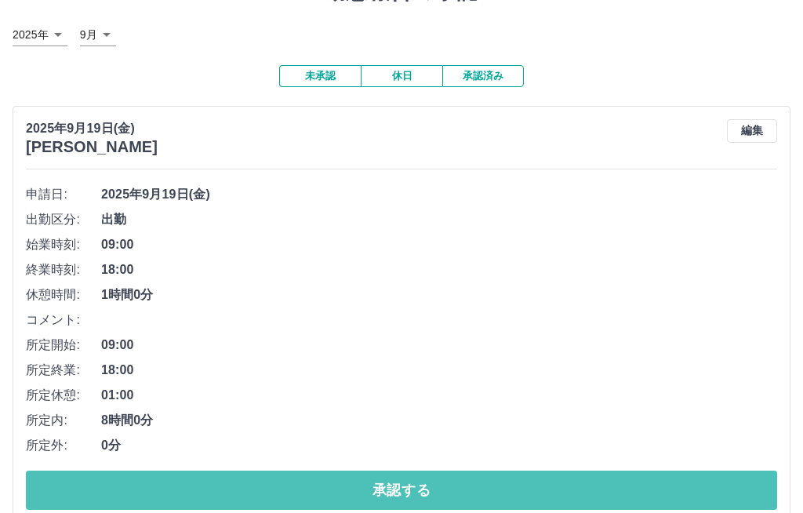
click at [705, 493] on button "承認する" at bounding box center [401, 490] width 751 height 39
click at [721, 495] on button "承認する" at bounding box center [401, 490] width 751 height 39
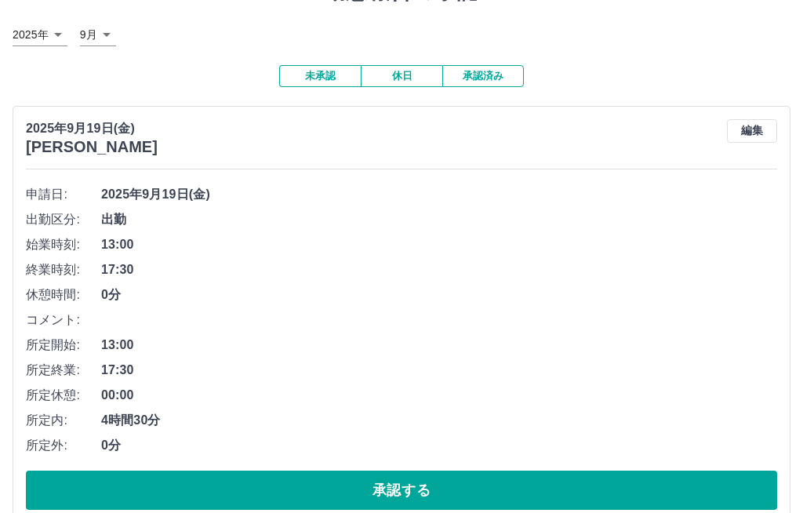
click at [736, 489] on button "承認する" at bounding box center [401, 490] width 751 height 39
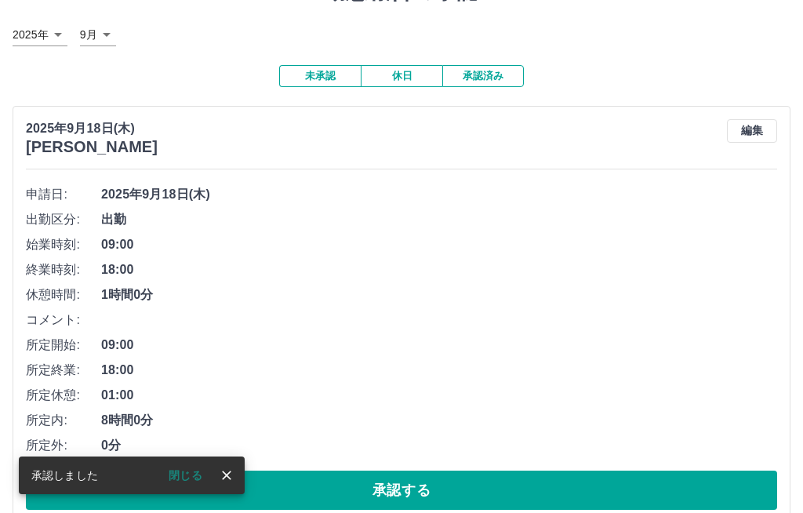
click at [721, 496] on button "承認する" at bounding box center [401, 490] width 751 height 39
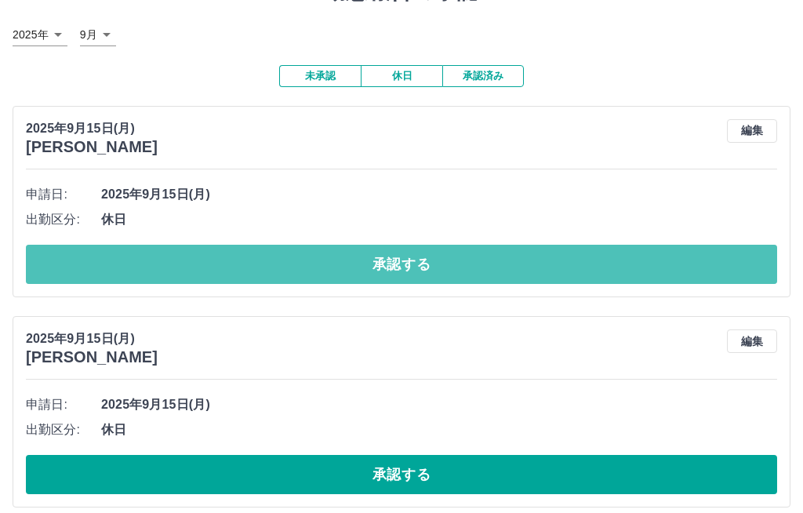
click at [730, 268] on button "承認する" at bounding box center [401, 264] width 751 height 39
click at [657, 267] on button "承認する" at bounding box center [401, 264] width 751 height 39
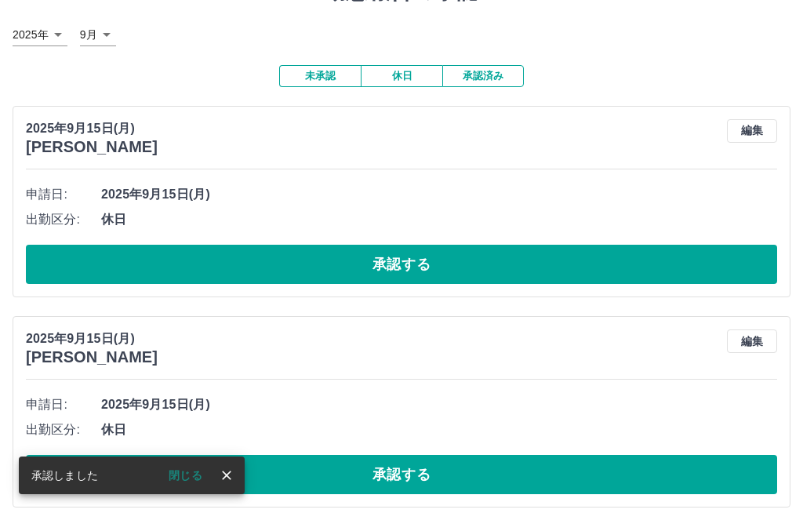
click at [667, 263] on button "承認する" at bounding box center [401, 264] width 751 height 39
click at [663, 253] on button "承認する" at bounding box center [401, 264] width 751 height 39
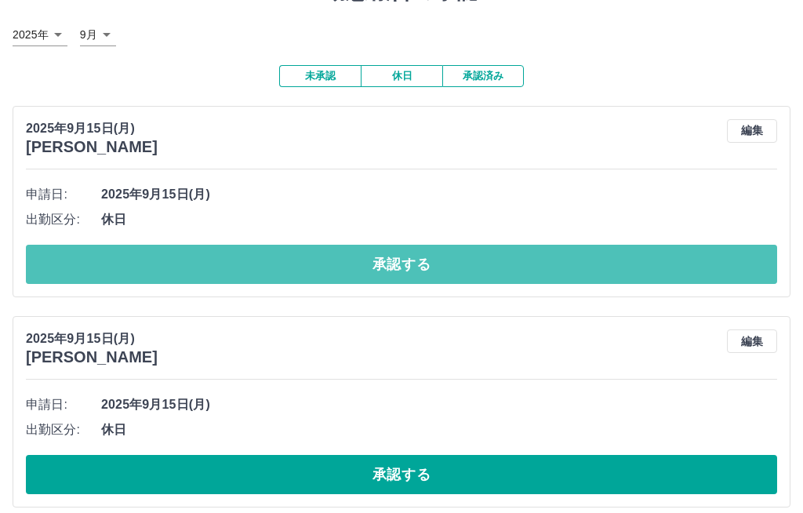
click at [657, 274] on button "承認する" at bounding box center [401, 264] width 751 height 39
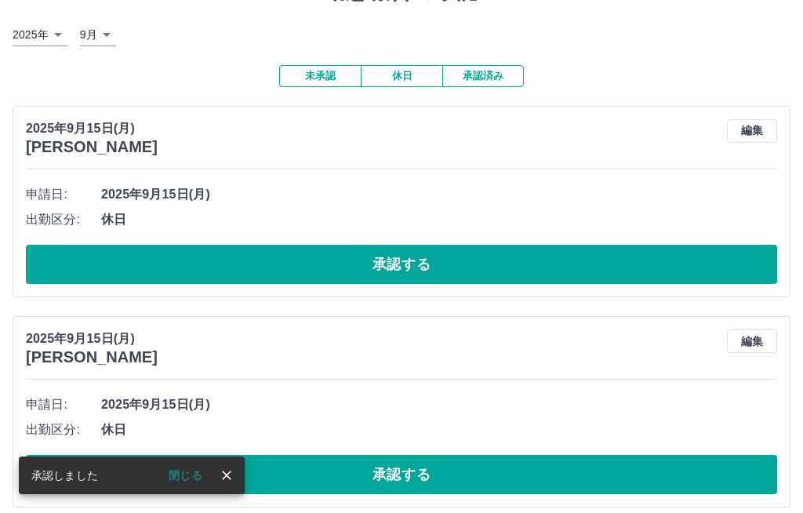
click at [673, 255] on button "承認する" at bounding box center [401, 264] width 751 height 39
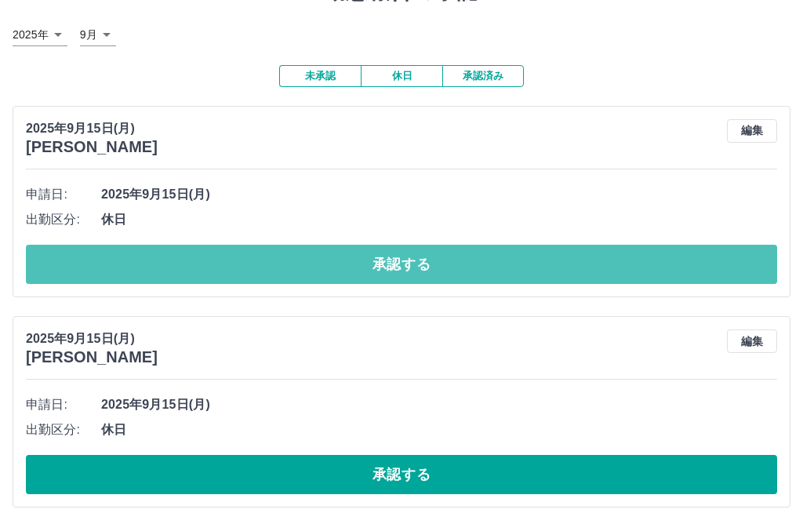
click at [647, 271] on button "承認する" at bounding box center [401, 264] width 751 height 39
click at [600, 249] on button "承認する" at bounding box center [401, 264] width 751 height 39
click at [608, 260] on button "承認する" at bounding box center [401, 264] width 751 height 39
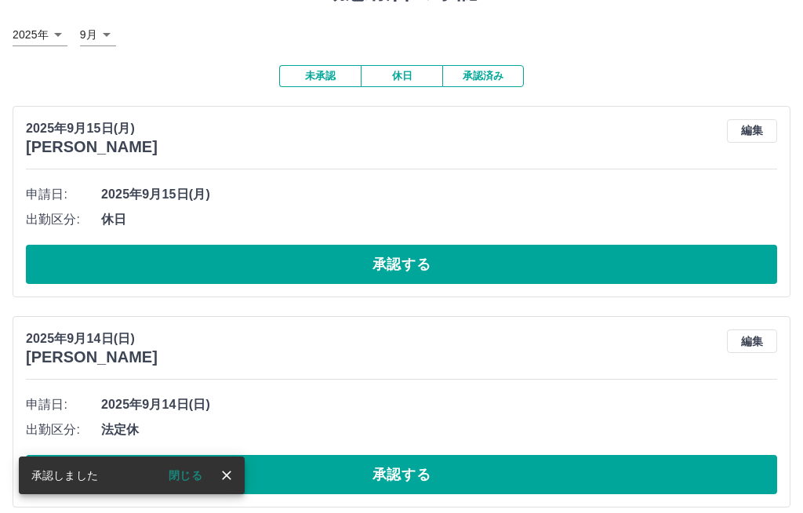
click at [528, 260] on button "承認する" at bounding box center [401, 264] width 751 height 39
click at [614, 266] on button "承認する" at bounding box center [401, 264] width 751 height 39
click at [445, 253] on button "承認する" at bounding box center [401, 264] width 751 height 39
click at [401, 278] on button "承認する" at bounding box center [401, 264] width 751 height 39
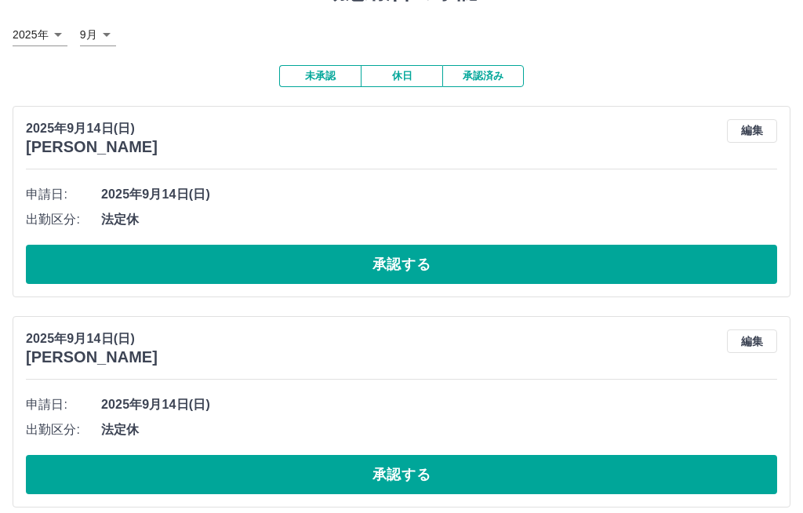
click at [499, 292] on div "2025年9月14日(日) 加藤　睦 編集 申請日: 2025年9月14日(日) 出勤区分: 法定休 承認する" at bounding box center [402, 201] width 778 height 191
click at [547, 253] on button "承認する" at bounding box center [401, 264] width 751 height 39
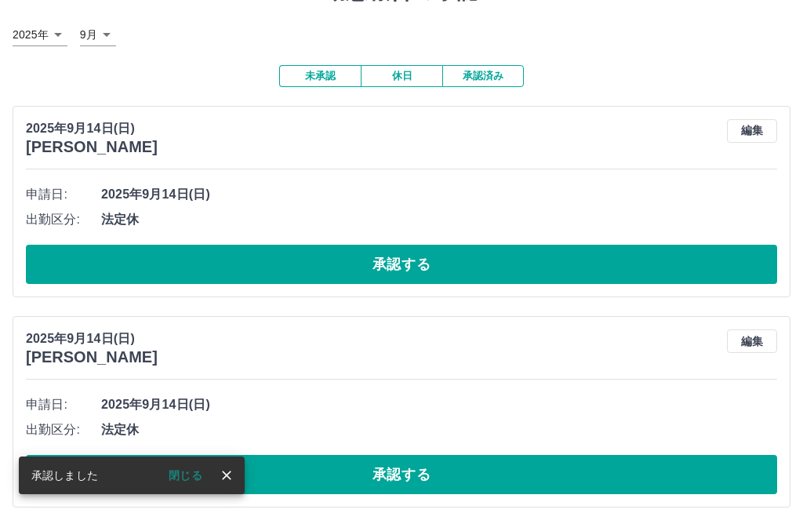
click at [515, 271] on button "承認する" at bounding box center [401, 264] width 751 height 39
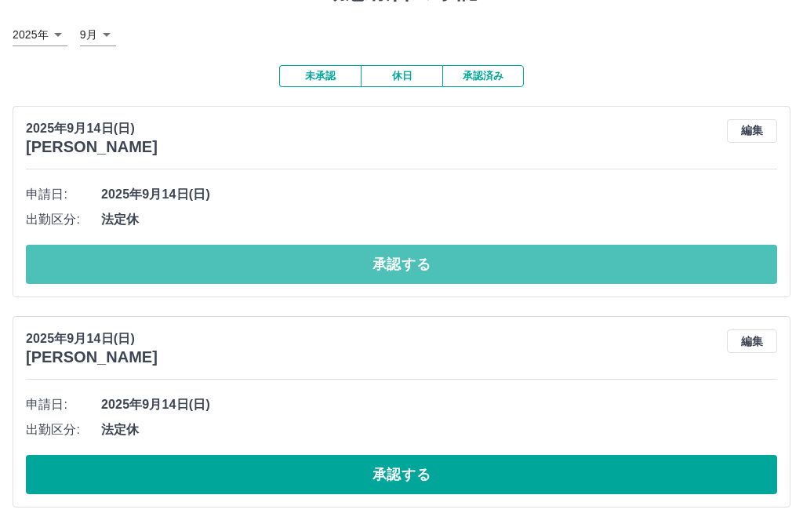
click at [556, 258] on button "承認する" at bounding box center [401, 264] width 751 height 39
click at [569, 258] on button "承認する" at bounding box center [401, 264] width 751 height 39
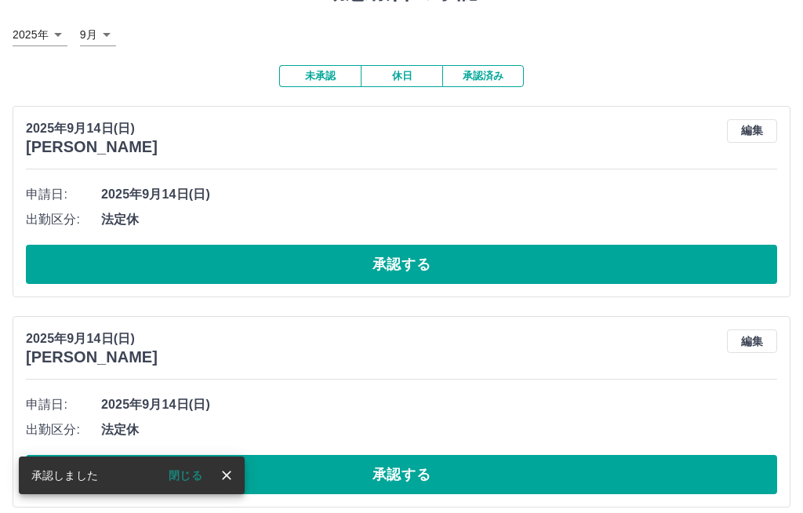
click at [501, 264] on button "承認する" at bounding box center [401, 264] width 751 height 39
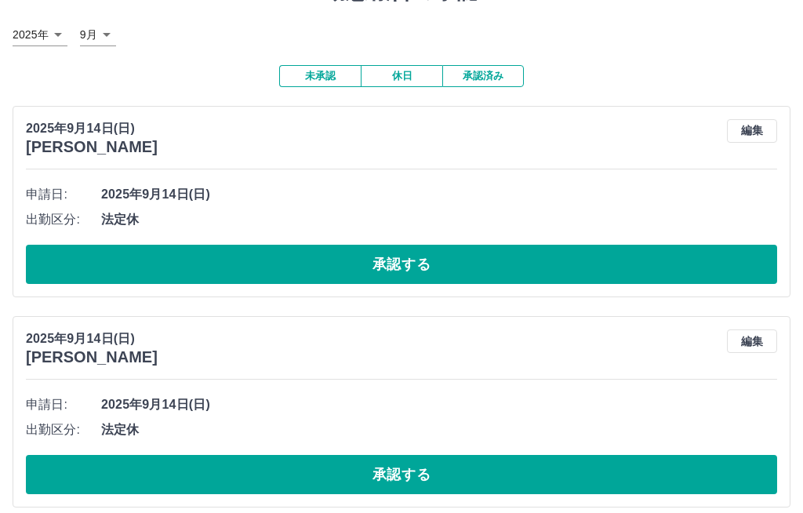
click at [503, 256] on button "承認する" at bounding box center [401, 264] width 751 height 39
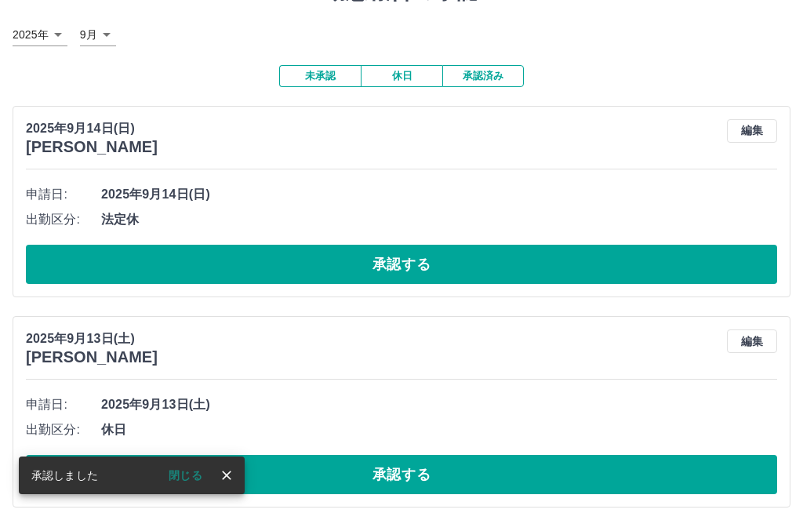
click at [521, 269] on button "承認する" at bounding box center [401, 264] width 751 height 39
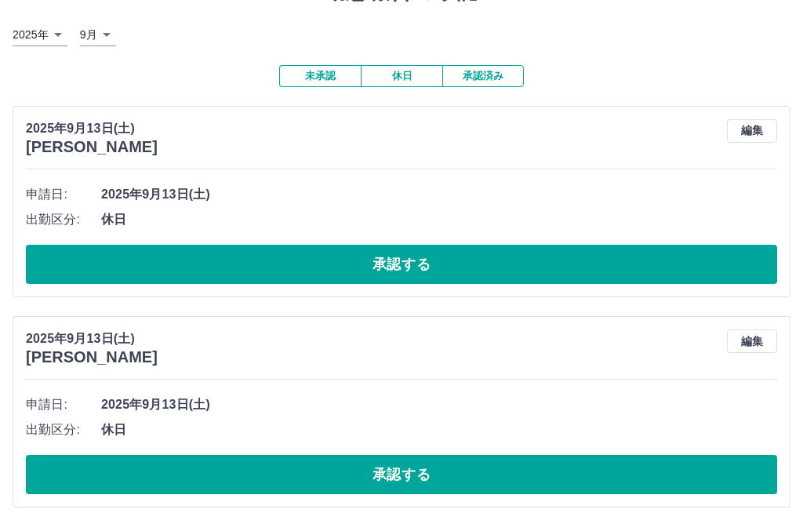
click at [507, 253] on button "承認する" at bounding box center [401, 264] width 751 height 39
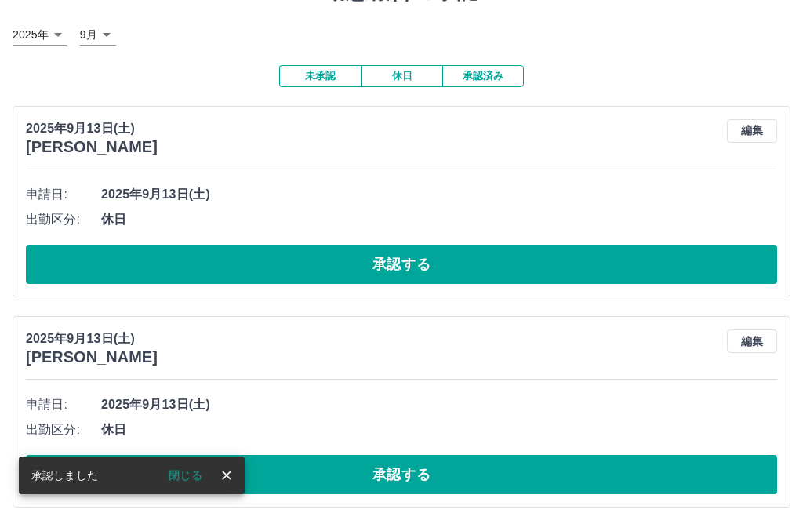
click at [699, 254] on button "承認する" at bounding box center [401, 264] width 751 height 39
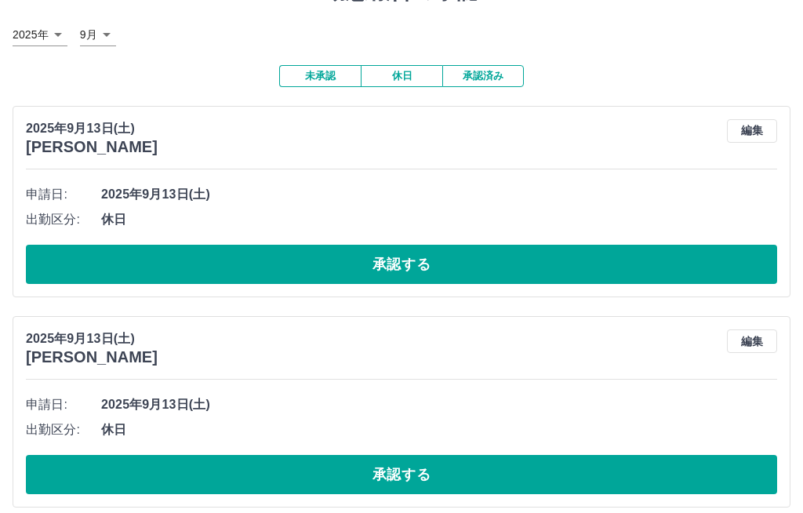
click at [641, 220] on span "休日" at bounding box center [439, 219] width 676 height 19
click at [652, 250] on button "承認する" at bounding box center [401, 264] width 751 height 39
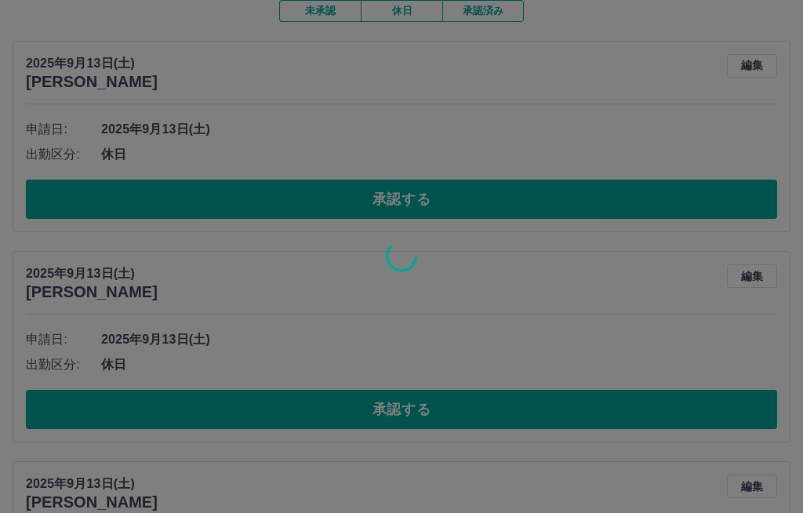
scroll to position [145, 0]
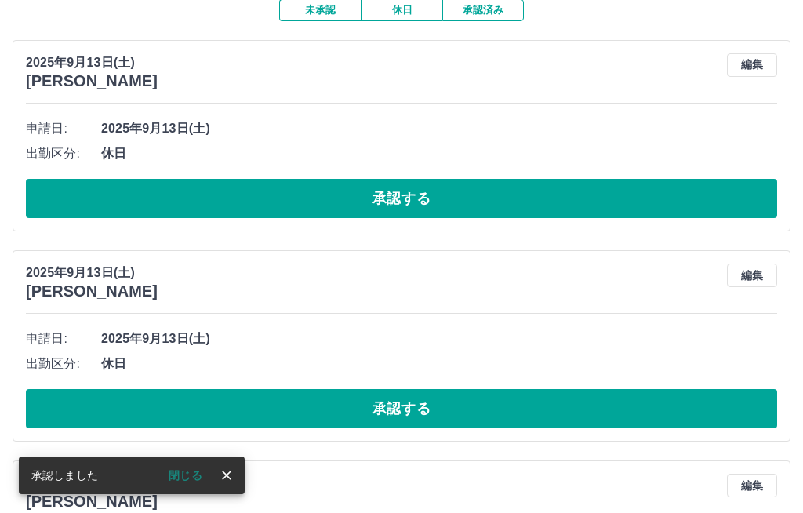
click at [650, 204] on button "承認する" at bounding box center [401, 198] width 751 height 39
click at [598, 195] on button "承認する" at bounding box center [401, 198] width 751 height 39
click at [542, 189] on button "承認する" at bounding box center [401, 198] width 751 height 39
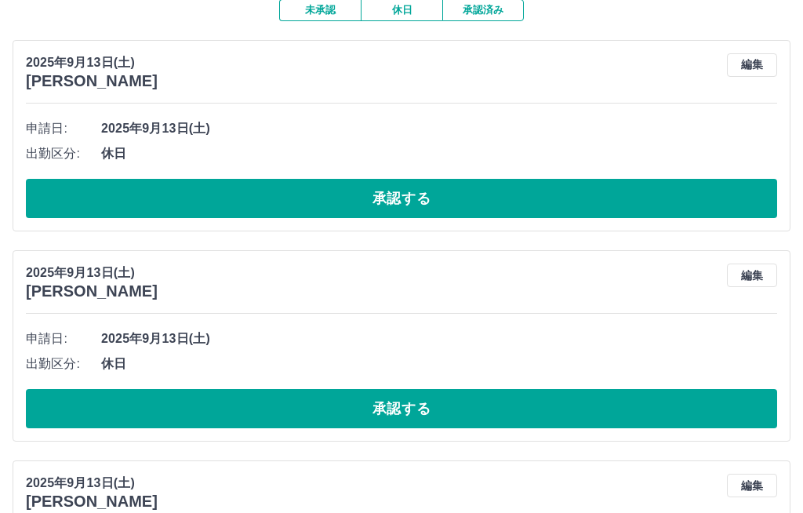
click at [598, 141] on li "出勤区分: 休日" at bounding box center [401, 153] width 751 height 25
click at [543, 187] on button "承認する" at bounding box center [401, 198] width 751 height 39
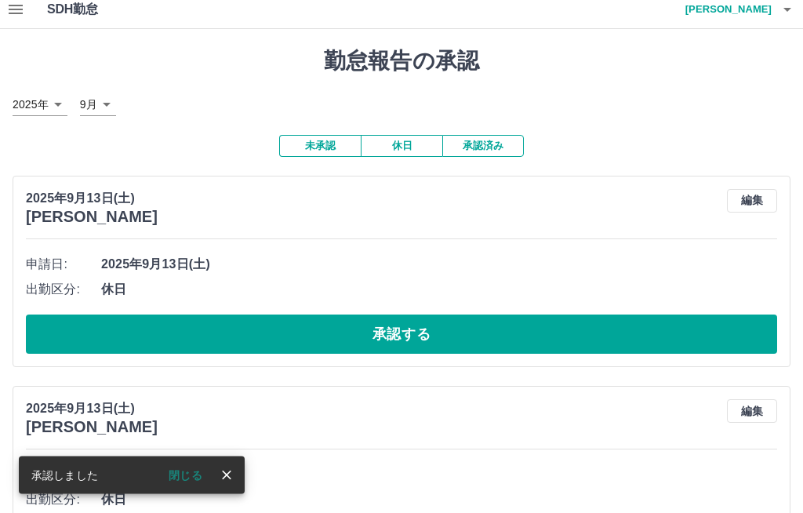
scroll to position [3, 0]
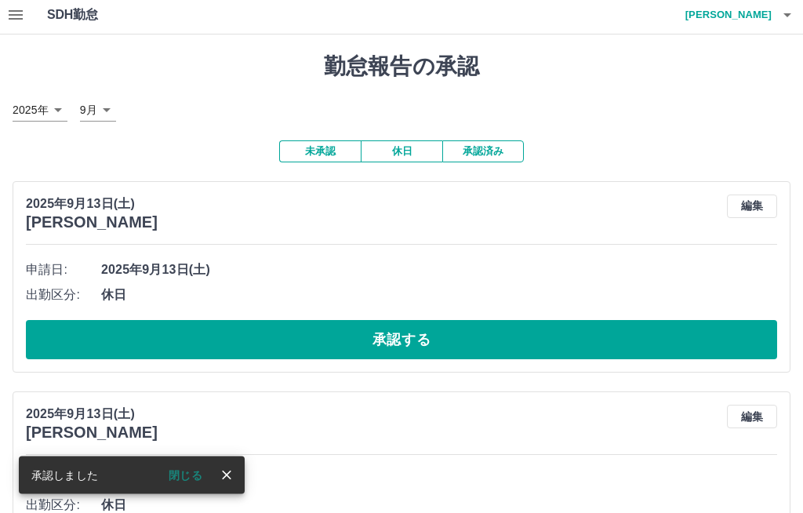
click at [539, 331] on button "承認する" at bounding box center [401, 340] width 751 height 39
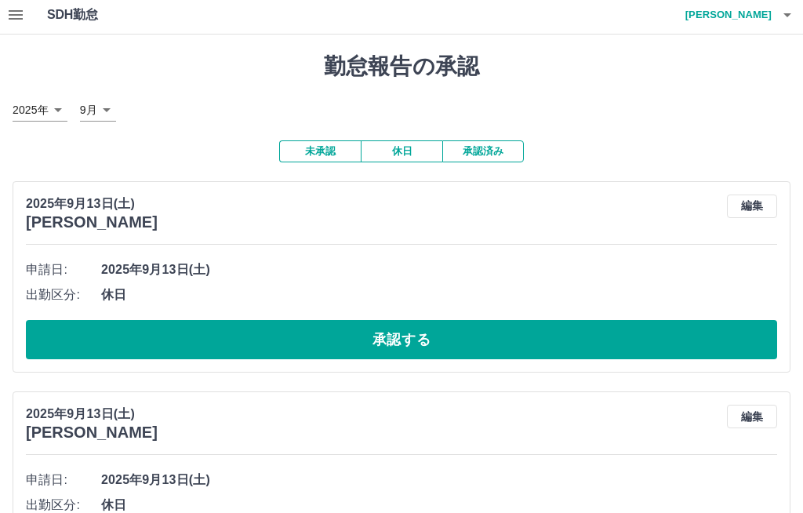
scroll to position [4, 0]
click at [175, 311] on div "申請日: 2025年9月13日(土) 出勤区分: 休日 承認する" at bounding box center [401, 308] width 751 height 102
click at [391, 292] on span "休日" at bounding box center [439, 294] width 676 height 19
click at [343, 345] on button "承認する" at bounding box center [401, 339] width 751 height 39
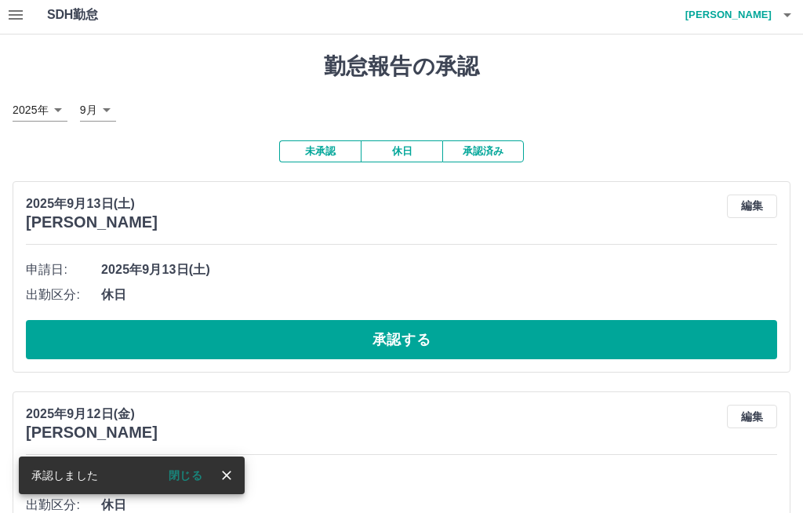
click at [386, 333] on button "承認する" at bounding box center [401, 339] width 751 height 39
click at [624, 336] on button "承認する" at bounding box center [401, 339] width 751 height 39
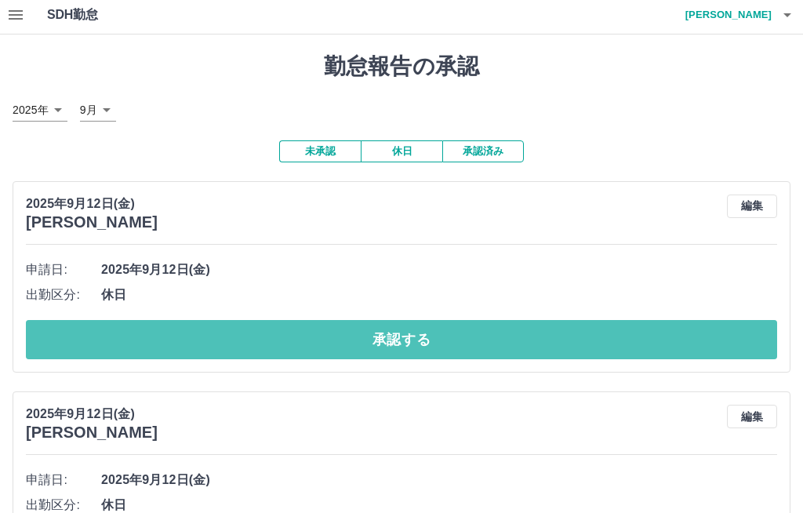
click at [638, 321] on button "承認する" at bounding box center [401, 339] width 751 height 39
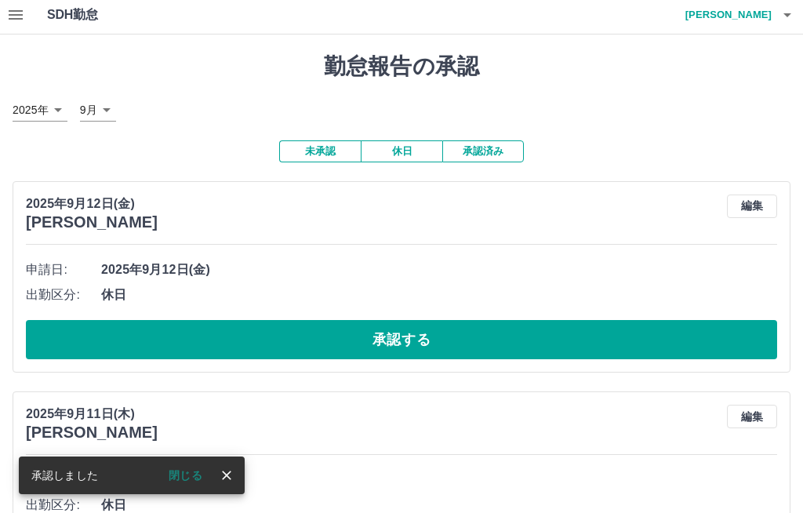
click at [636, 337] on button "承認する" at bounding box center [401, 339] width 751 height 39
click at [630, 331] on button "承認する" at bounding box center [401, 339] width 751 height 39
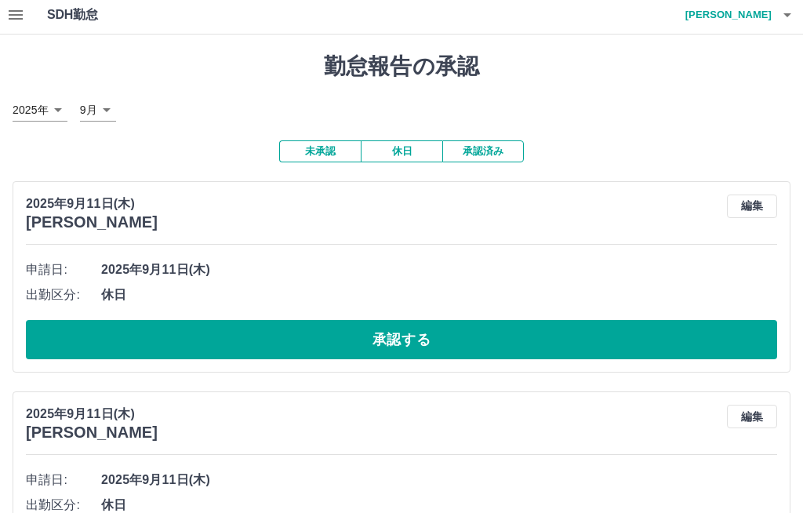
click at [565, 344] on button "承認する" at bounding box center [401, 339] width 751 height 39
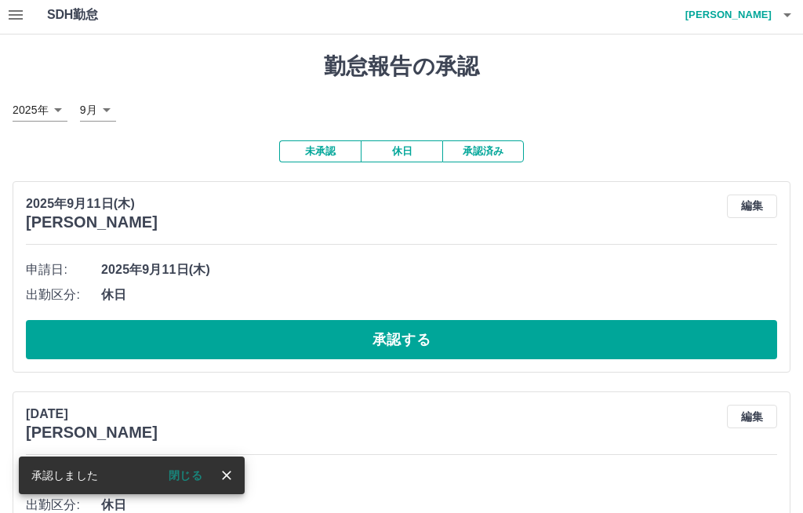
click at [474, 335] on button "承認する" at bounding box center [401, 339] width 751 height 39
click at [645, 351] on button "承認する" at bounding box center [401, 339] width 751 height 39
click at [659, 337] on button "承認する" at bounding box center [401, 339] width 751 height 39
click at [758, 201] on button "編集" at bounding box center [752, 206] width 50 height 24
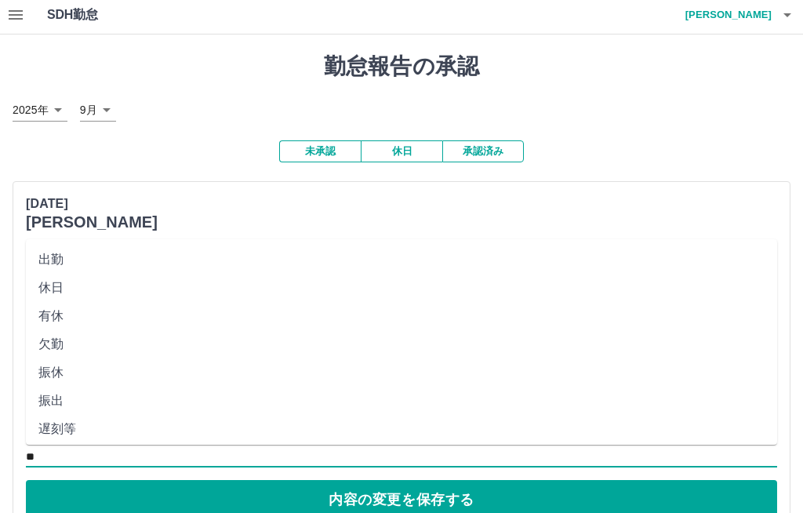
click at [61, 245] on li "出勤" at bounding box center [401, 259] width 751 height 28
type input "**"
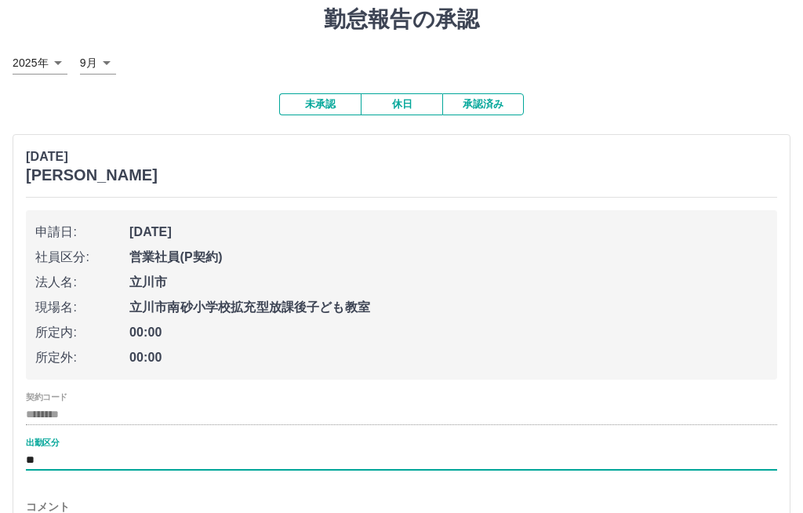
scroll to position [60, 0]
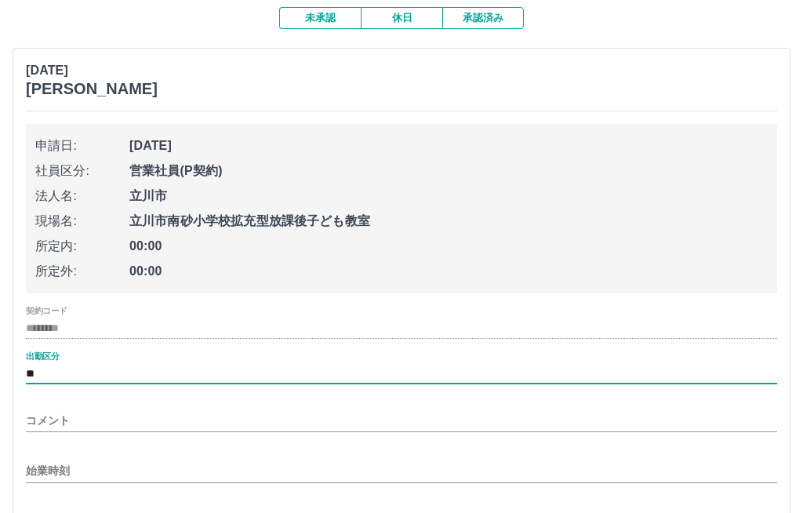
click at [44, 460] on input "始業時刻" at bounding box center [401, 471] width 751 height 23
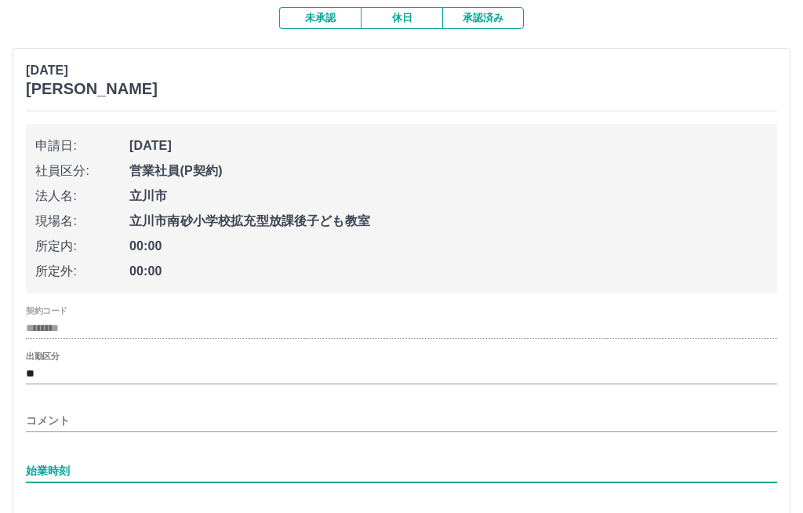
scroll to position [162, 0]
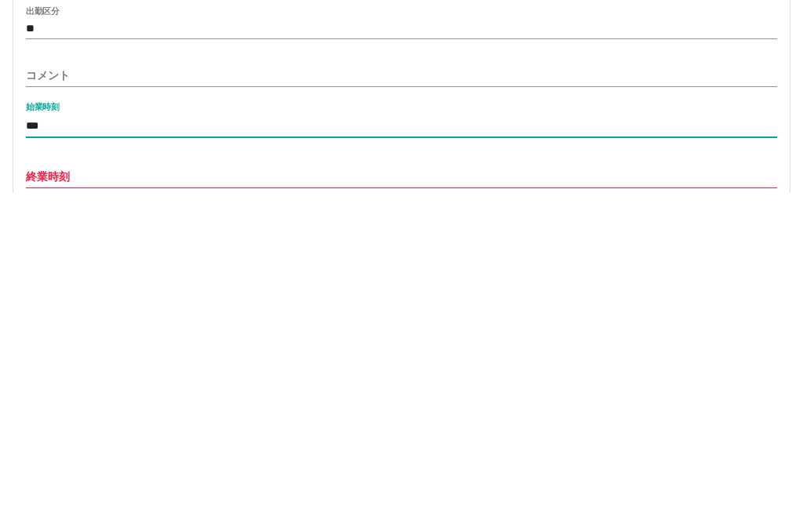
type input "***"
click at [35, 485] on input "終業時刻" at bounding box center [401, 496] width 751 height 23
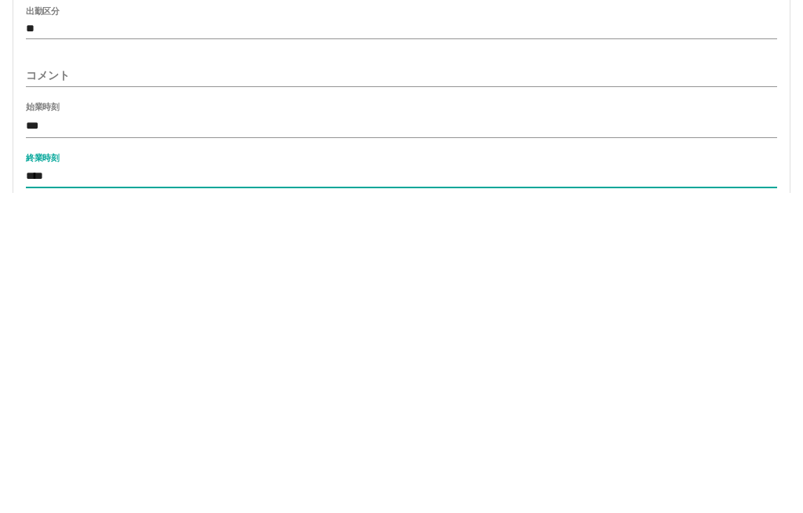
type input "****"
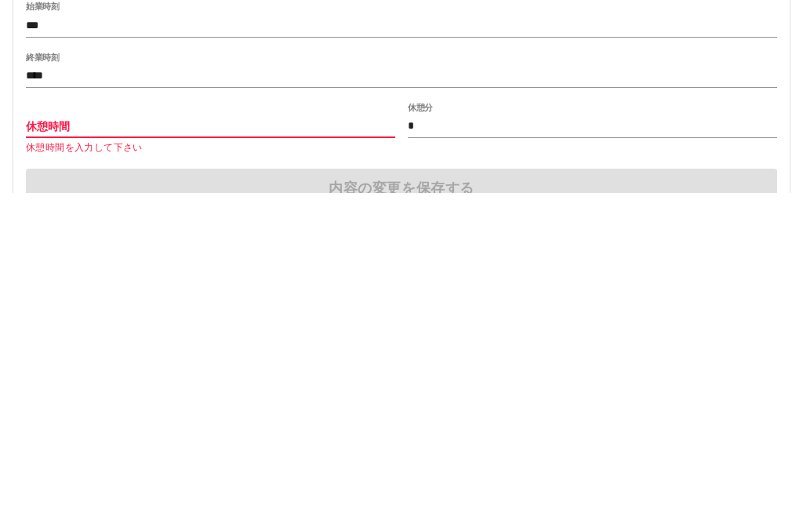
type input "*"
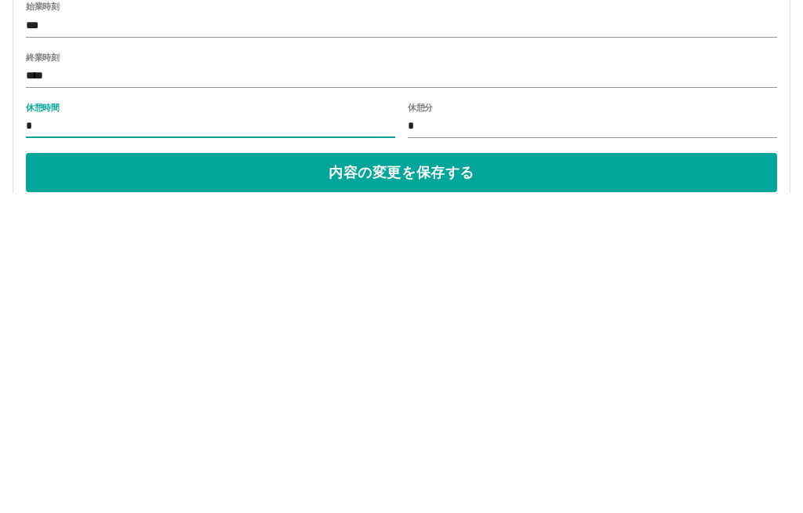
click at [493, 473] on button "内容の変更を保存する" at bounding box center [401, 492] width 751 height 39
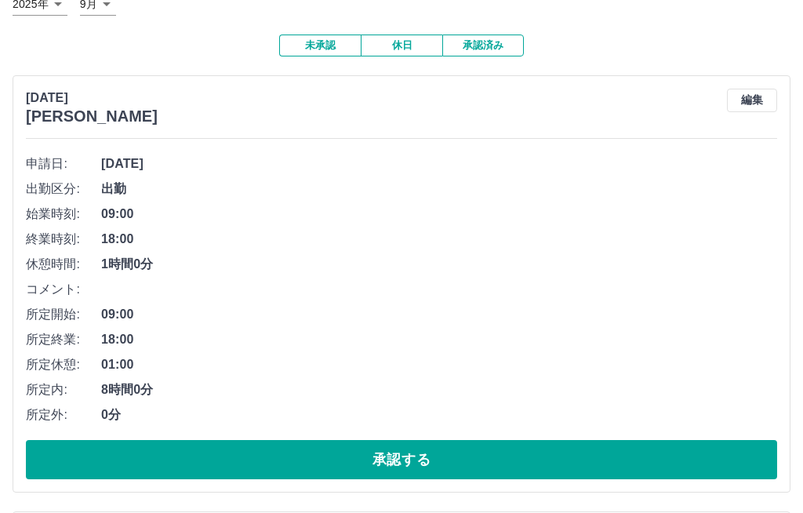
scroll to position [110, 0]
click at [288, 463] on button "承認する" at bounding box center [401, 459] width 751 height 39
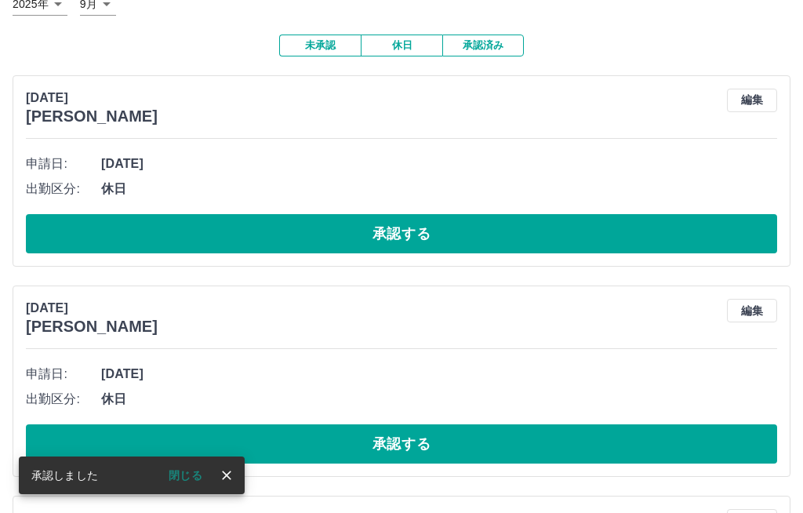
click at [349, 228] on button "承認する" at bounding box center [401, 233] width 751 height 39
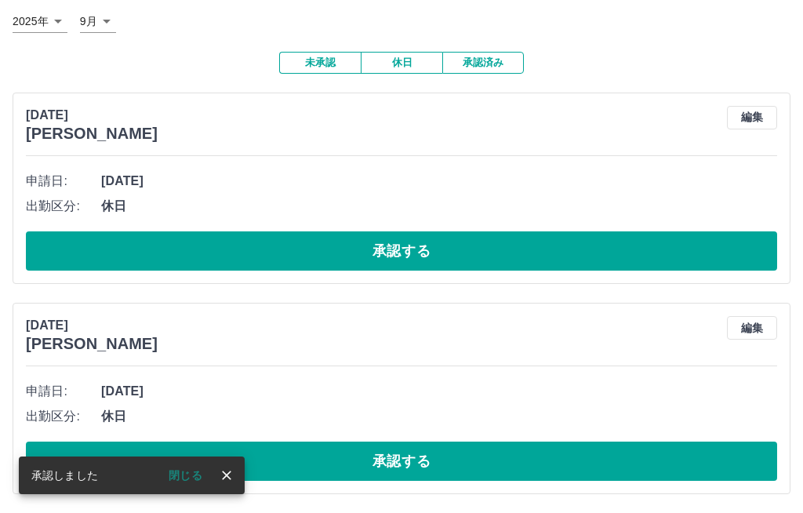
scroll to position [36, 0]
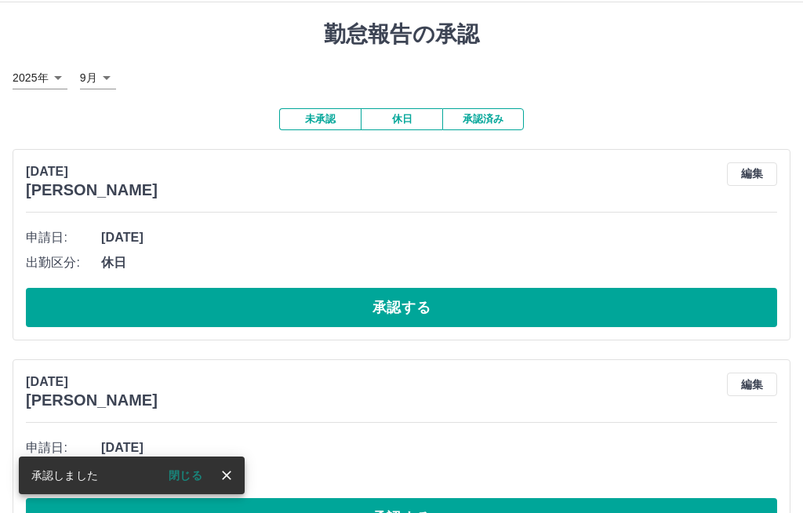
click at [438, 296] on button "承認する" at bounding box center [401, 307] width 751 height 39
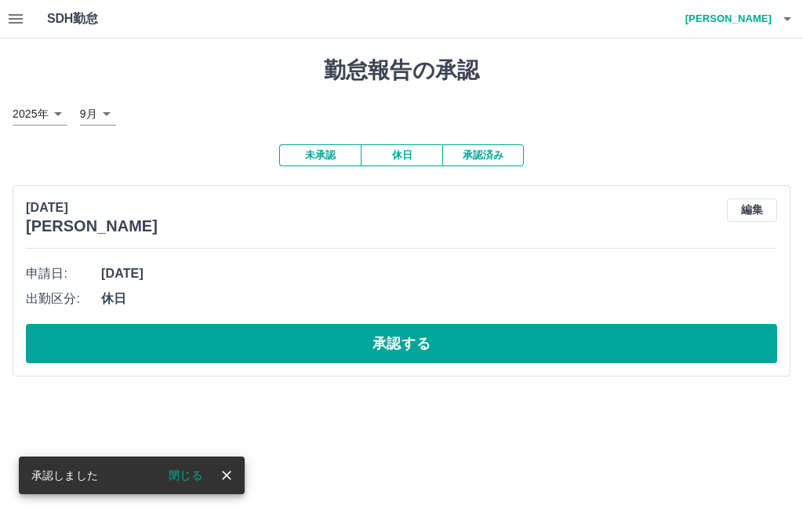
scroll to position [0, 0]
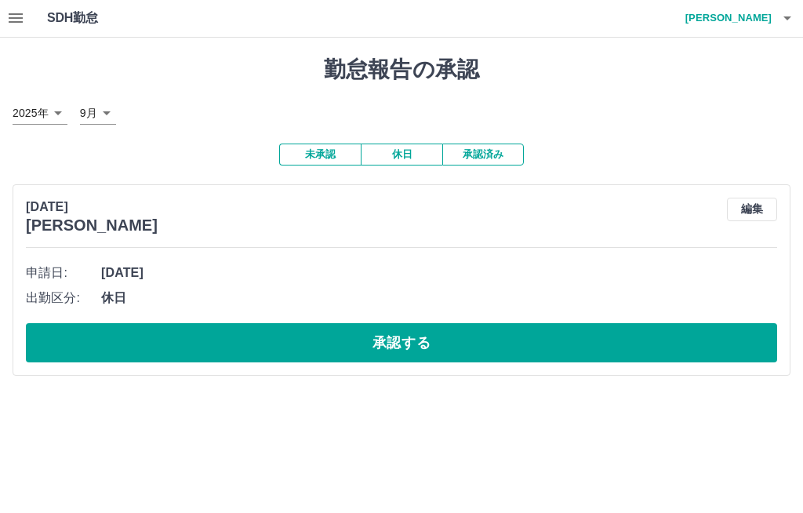
click at [753, 20] on h4 "[PERSON_NAME]" at bounding box center [725, 19] width 94 height 38
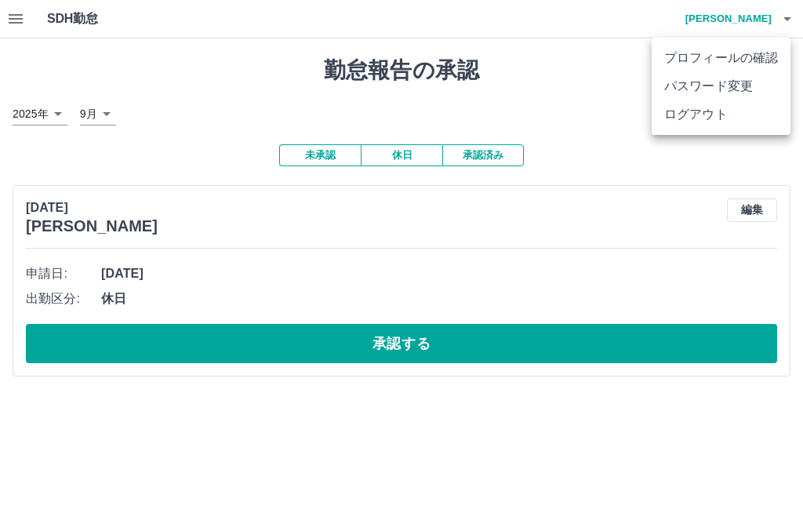
click at [701, 113] on li "ログアウト" at bounding box center [721, 114] width 139 height 28
